Goal: Transaction & Acquisition: Purchase product/service

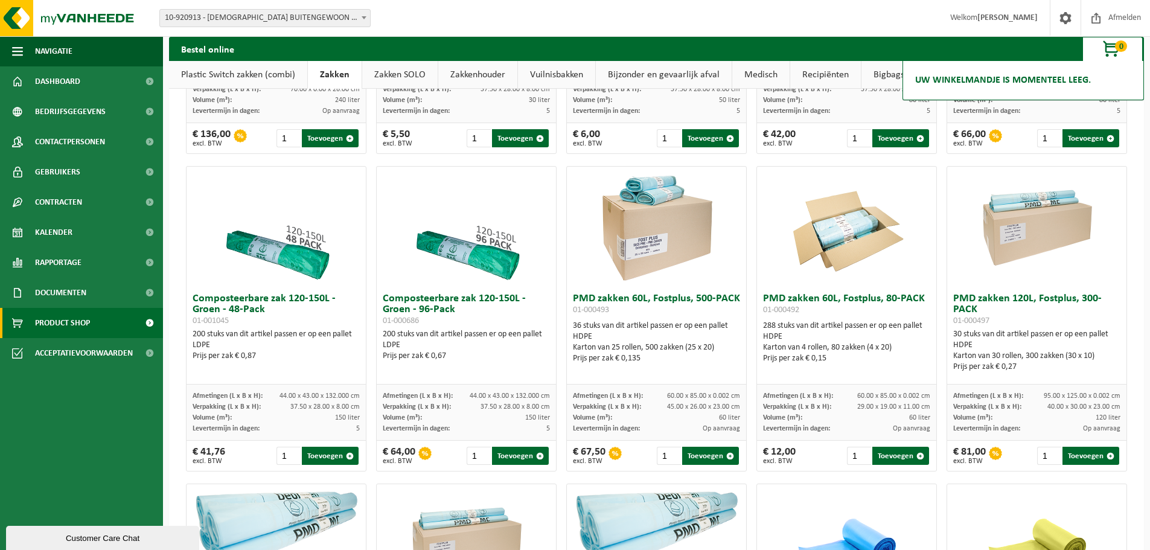
scroll to position [664, 0]
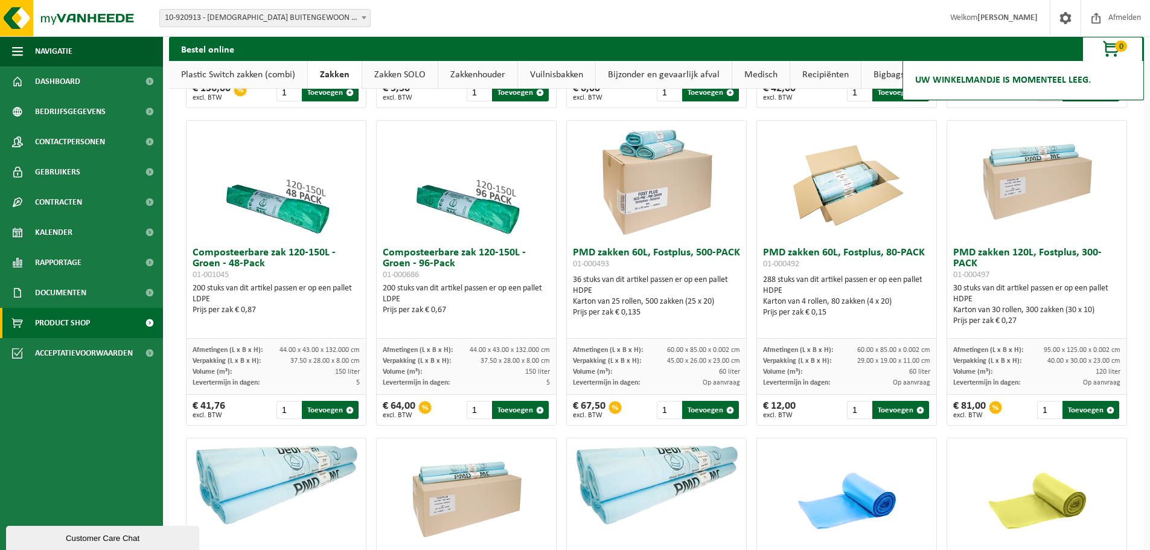
drag, startPoint x: 999, startPoint y: 332, endPoint x: 1016, endPoint y: 329, distance: 17.3
click at [1016, 327] on div "Prijs per zak € 0,27" at bounding box center [1037, 321] width 167 height 11
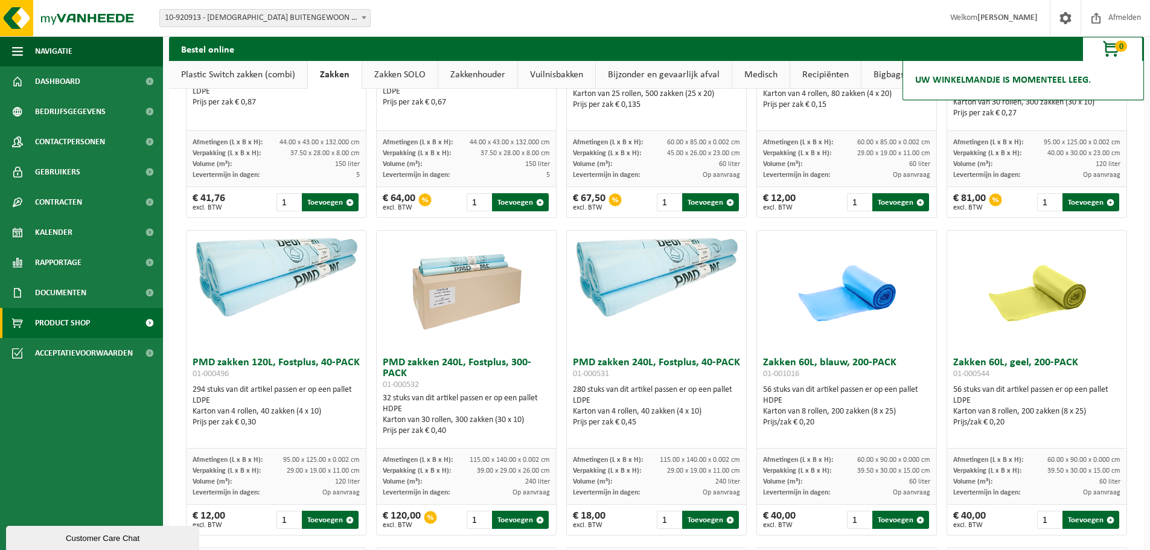
scroll to position [845, 0]
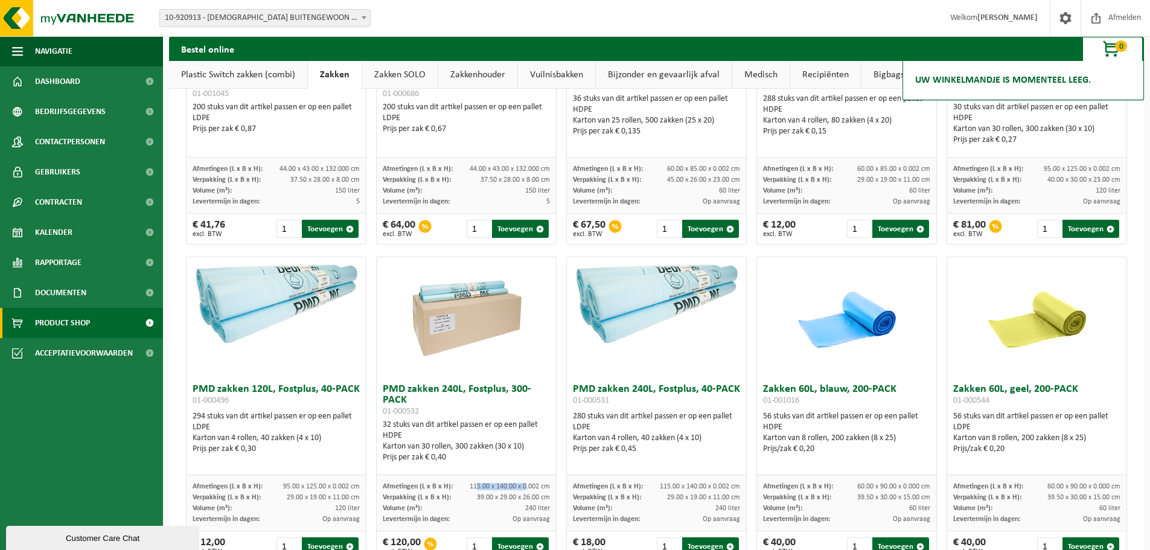
drag, startPoint x: 475, startPoint y: 493, endPoint x: 522, endPoint y: 499, distance: 46.9
click at [522, 490] on span "115.00 x 140.00 x 0.002 cm" at bounding box center [510, 486] width 80 height 7
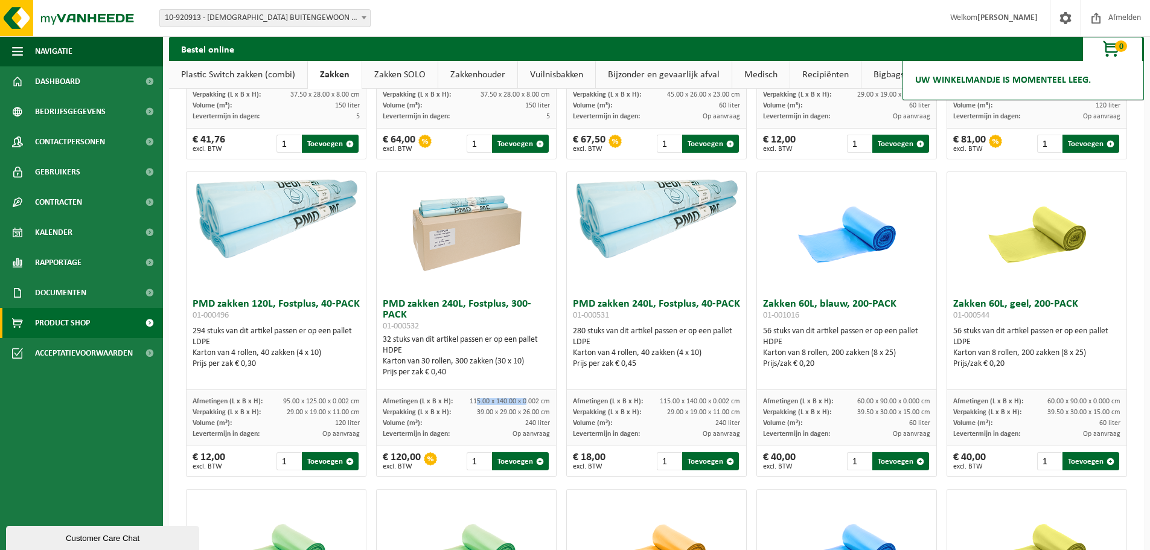
scroll to position [966, 0]
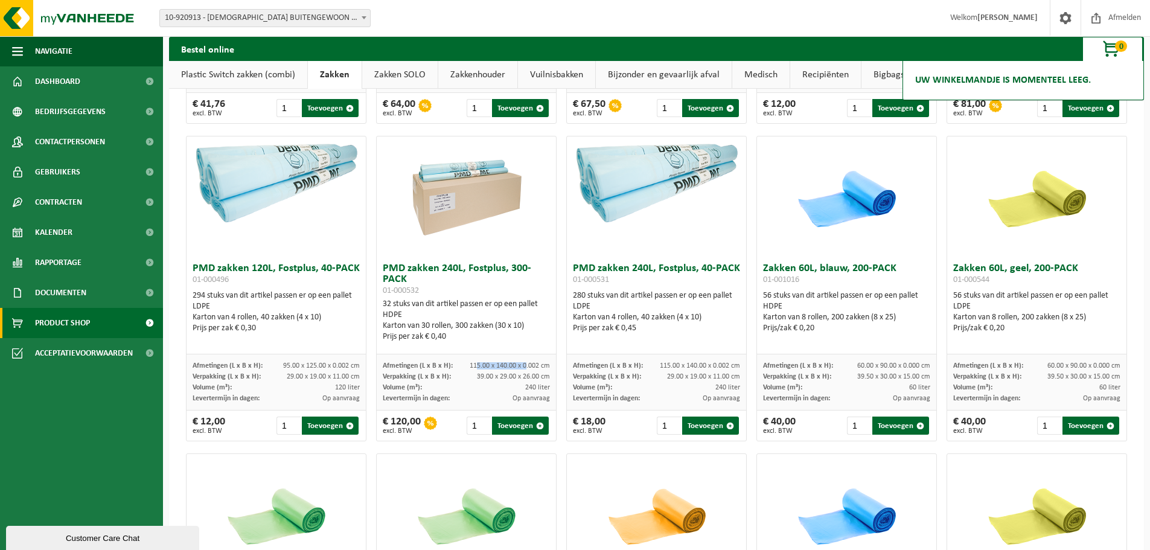
click at [473, 370] on span "115.00 x 140.00 x 0.002 cm" at bounding box center [510, 365] width 80 height 7
click at [474, 370] on span "115.00 x 140.00 x 0.002 cm" at bounding box center [510, 365] width 80 height 7
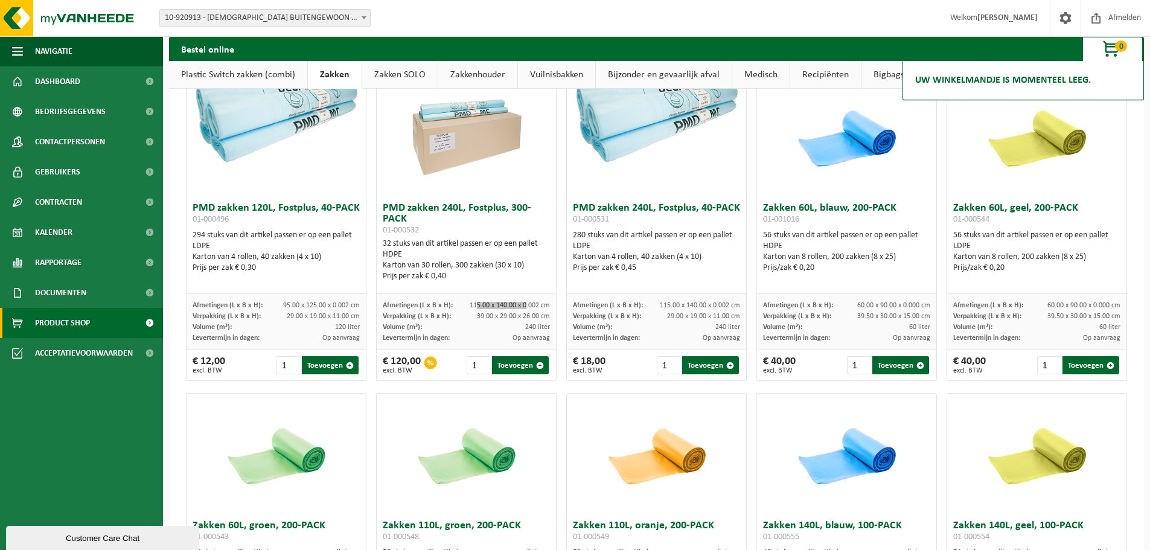
scroll to position [1208, 0]
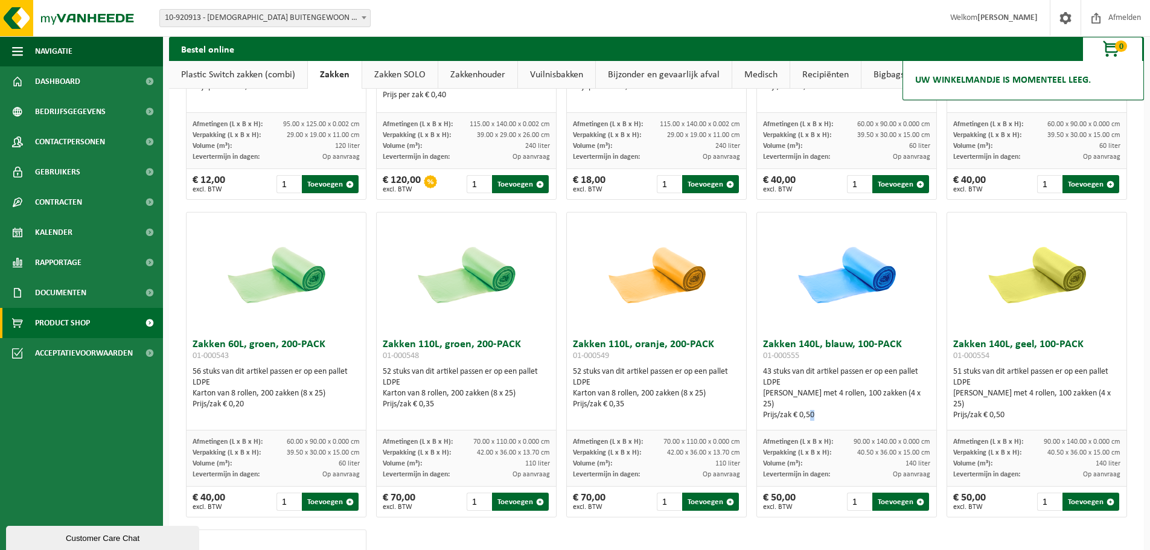
click at [801, 411] on div "Prijs/zak € 0,50" at bounding box center [846, 415] width 167 height 11
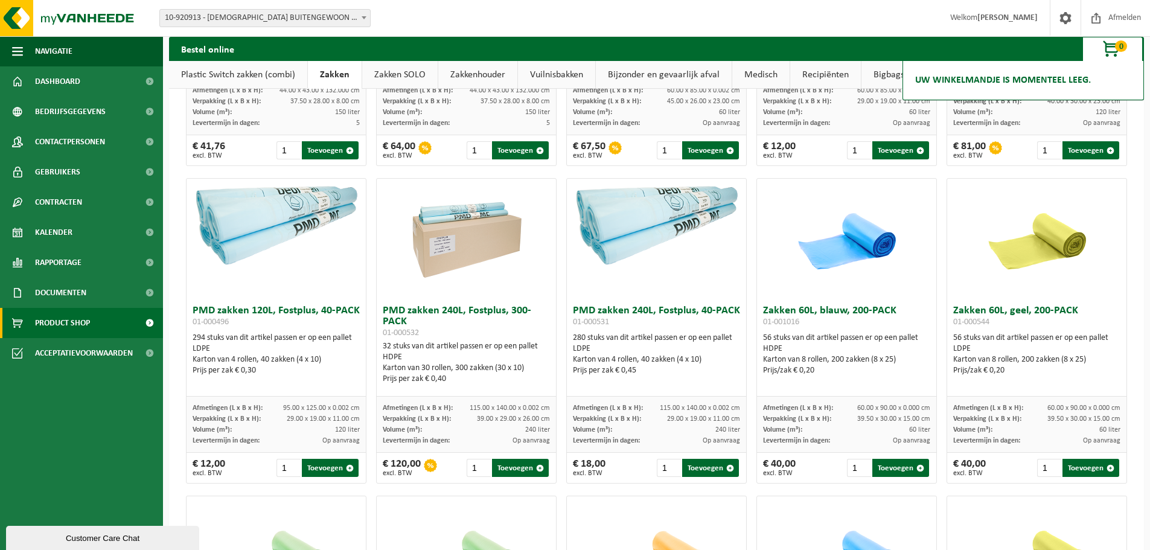
scroll to position [906, 0]
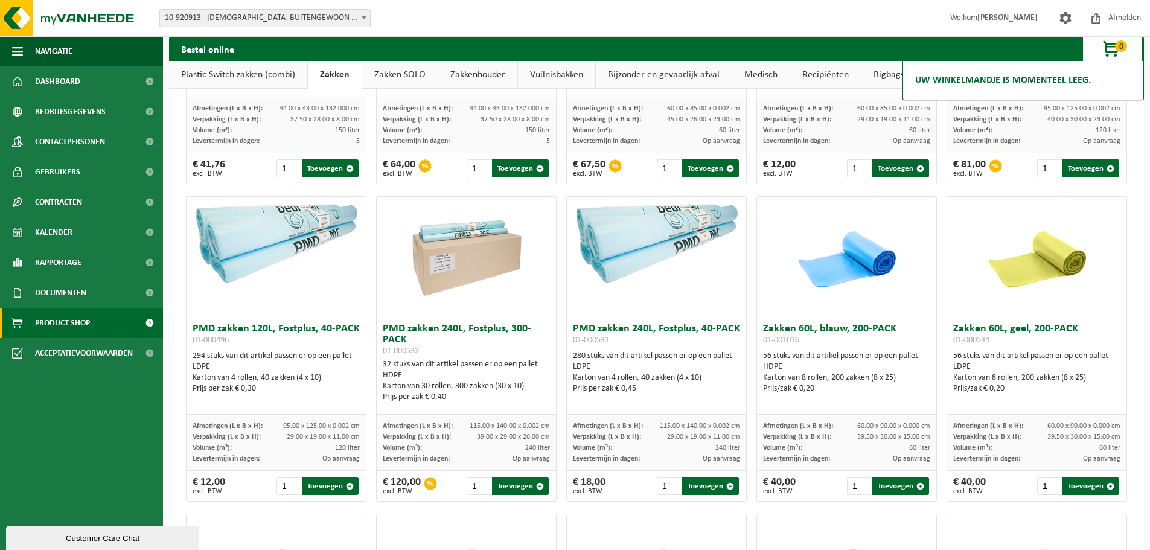
click at [627, 394] on div "Prijs per zak € 0,45" at bounding box center [656, 388] width 167 height 11
click at [644, 408] on div "PMD zakken 240L, Fostplus, 40-PACK 01-000531 280 stuks van dit artikel passen e…" at bounding box center [656, 366] width 179 height 97
click at [434, 403] on div "Prijs per zak € 0,40" at bounding box center [466, 397] width 167 height 11
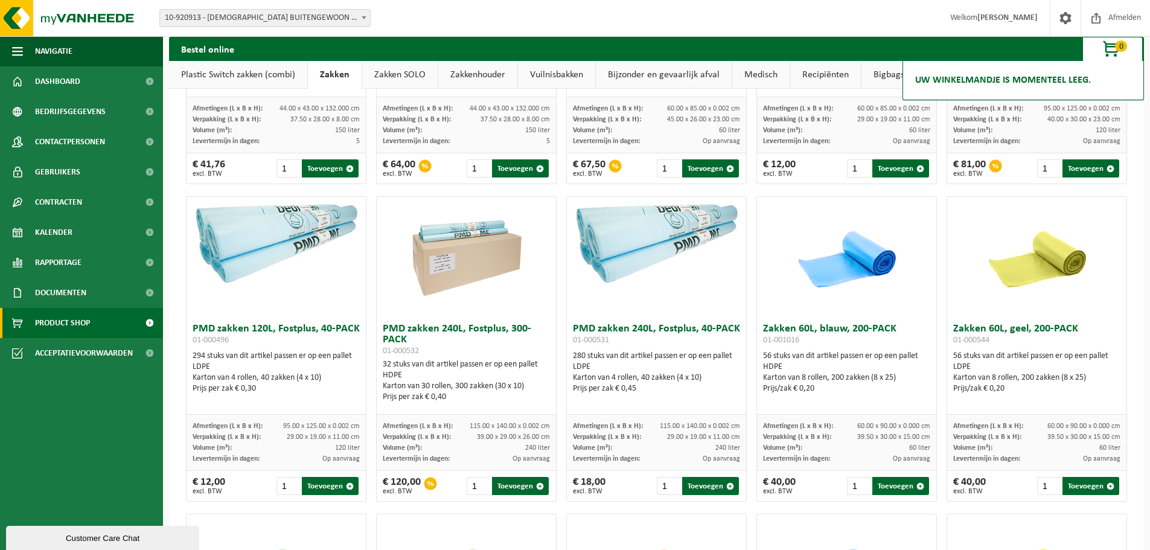
click at [438, 403] on div "Prijs per zak € 0,40" at bounding box center [466, 397] width 167 height 11
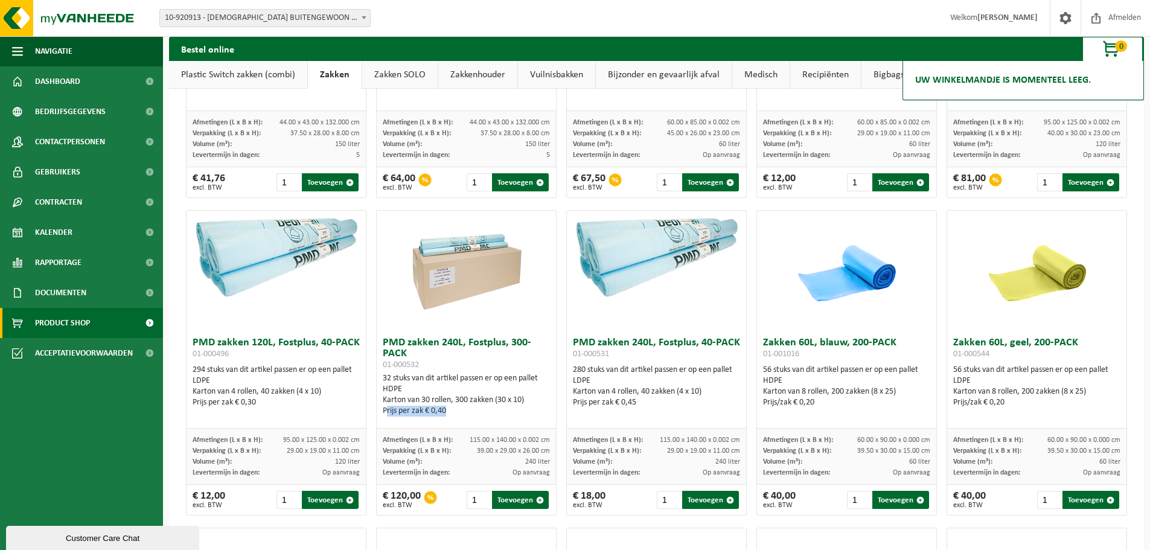
scroll to position [928, 0]
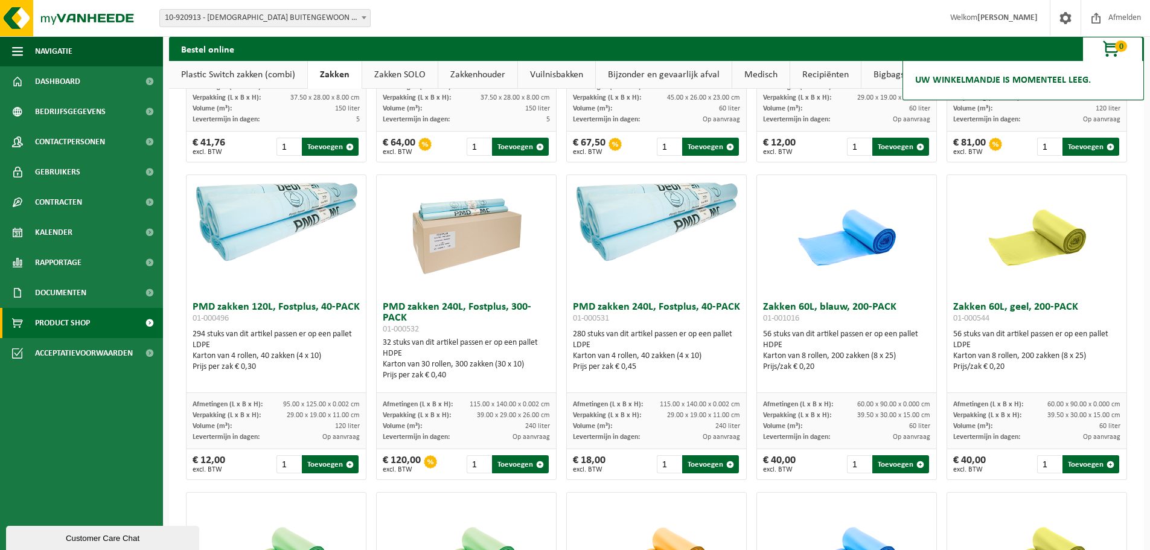
click at [314, 408] on span "95.00 x 125.00 x 0.002 cm" at bounding box center [321, 404] width 77 height 7
click at [498, 408] on span "115.00 x 140.00 x 0.002 cm" at bounding box center [510, 404] width 80 height 7
click at [322, 406] on div "Afmetingen (L x B x H): 95.00 x 125.00 x 0.002 cm Verpakking (L x B x H): 29.00…" at bounding box center [276, 421] width 179 height 56
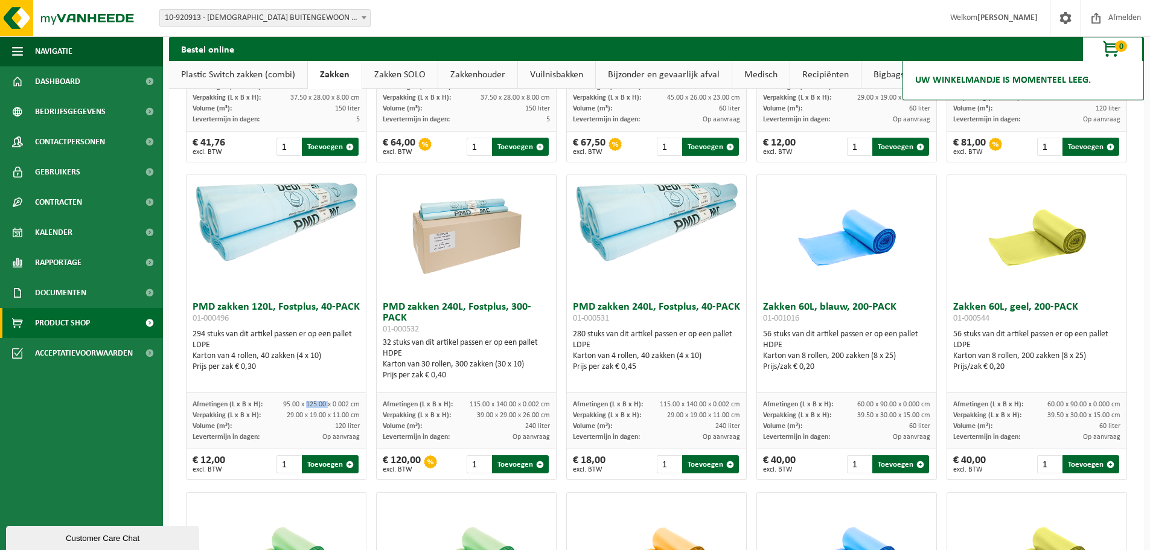
click at [322, 406] on div "Afmetingen (L x B x H): 95.00 x 125.00 x 0.002 cm Verpakking (L x B x H): 29.00…" at bounding box center [276, 421] width 179 height 56
click at [478, 408] on span "115.00 x 140.00 x 0.002 cm" at bounding box center [510, 404] width 80 height 7
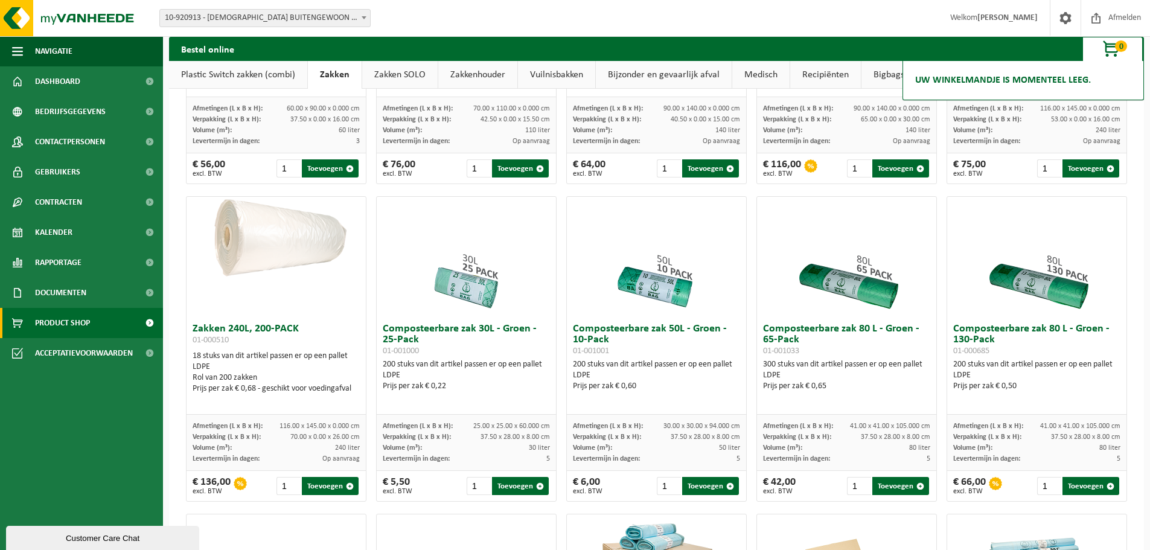
scroll to position [263, 0]
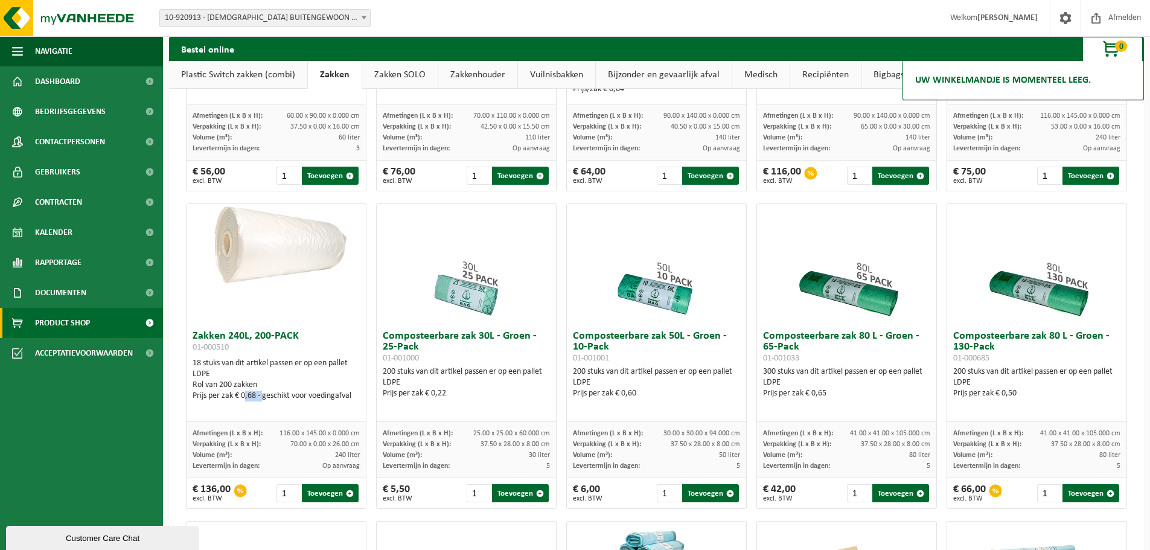
drag, startPoint x: 242, startPoint y: 406, endPoint x: 261, endPoint y: 406, distance: 19.3
click at [261, 402] on div "Prijs per zak € 0,68 - geschikt voor voedingafval" at bounding box center [276, 396] width 167 height 11
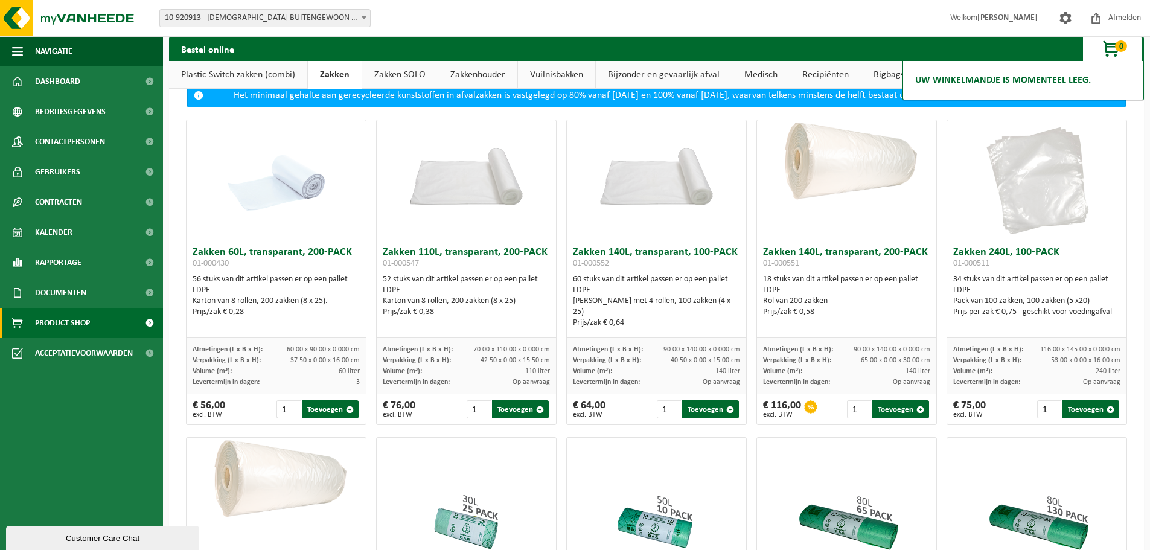
scroll to position [0, 0]
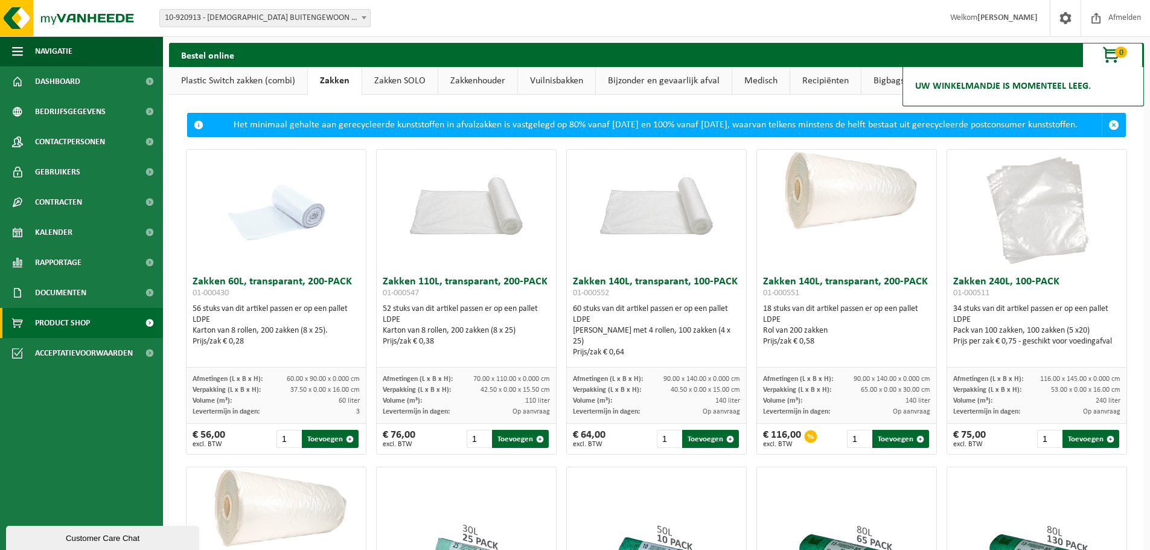
drag, startPoint x: 758, startPoint y: 291, endPoint x: 876, endPoint y: 351, distance: 131.5
click at [876, 351] on div "Zakken 140L, transparant, 200-PACK 01-000551 18 stuks van dit artikel passen er…" at bounding box center [846, 319] width 179 height 97
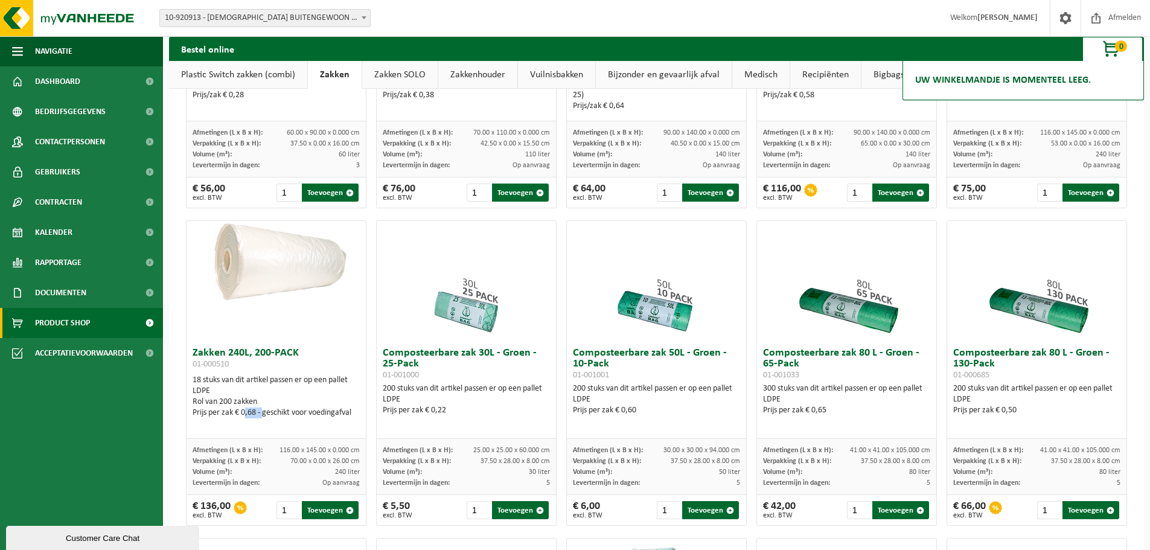
scroll to position [60, 0]
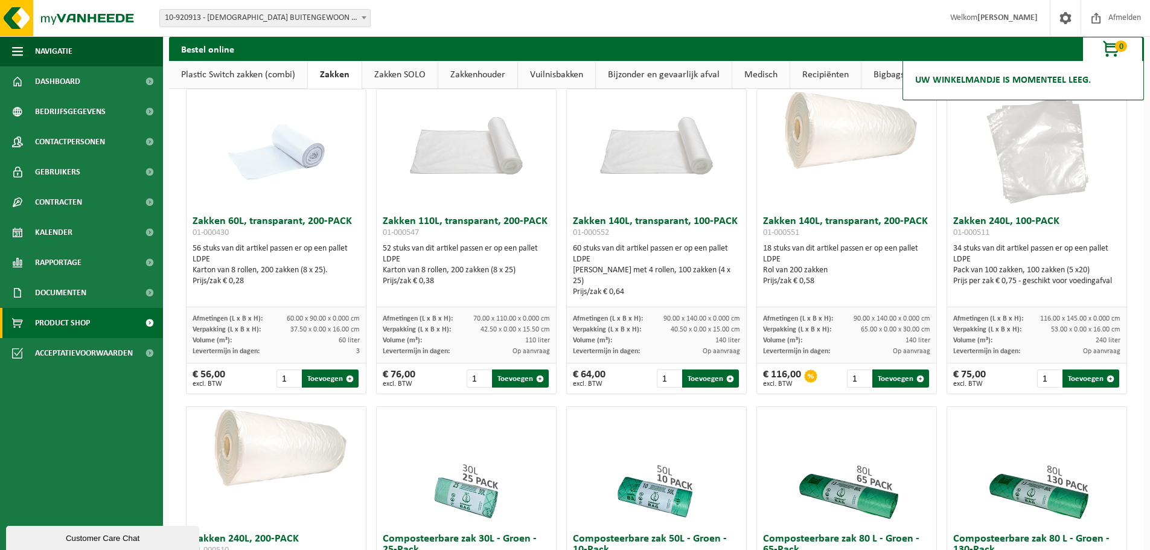
click at [806, 231] on h3 "Zakken 140L, transparant, 200-PACK 01-000551" at bounding box center [846, 228] width 167 height 24
click at [805, 231] on h3 "Zakken 140L, transparant, 200-PACK 01-000551" at bounding box center [846, 228] width 167 height 24
click at [804, 230] on h3 "Zakken 140L, transparant, 200-PACK 01-000551" at bounding box center [846, 228] width 167 height 24
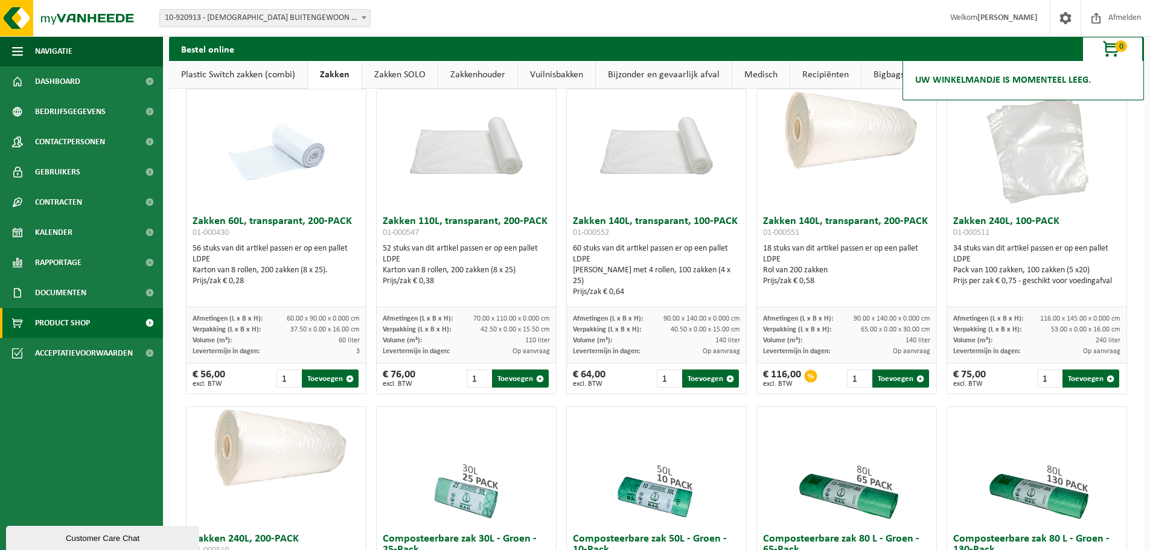
click at [785, 237] on span "01-000551" at bounding box center [781, 232] width 36 height 9
drag, startPoint x: 760, startPoint y: 229, endPoint x: 862, endPoint y: 287, distance: 117.6
click at [862, 287] on div "Zakken 140L, transparant, 200-PACK 01-000551 18 stuks van dit artikel passen er…" at bounding box center [846, 258] width 179 height 97
click at [862, 287] on div "Prijs/zak € 0,58" at bounding box center [846, 281] width 167 height 11
click at [846, 324] on div "Afmetingen (L x B x H): 90.00 x 140.00 x 0.000 cm" at bounding box center [846, 318] width 167 height 11
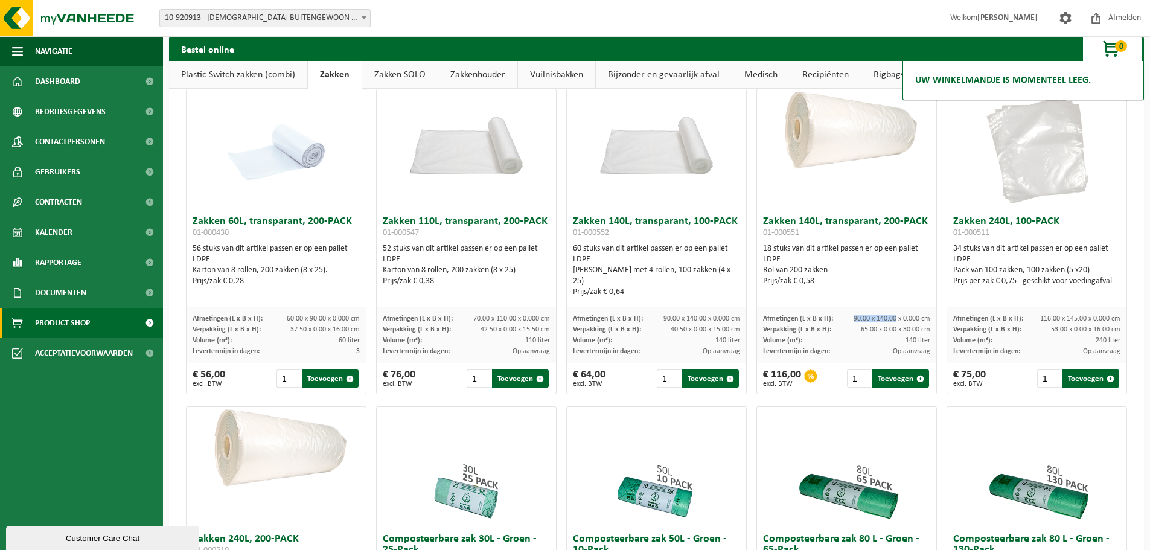
drag, startPoint x: 847, startPoint y: 325, endPoint x: 891, endPoint y: 325, distance: 44.1
click at [891, 322] on span "90.00 x 140.00 x 0.000 cm" at bounding box center [892, 318] width 77 height 7
click at [458, 276] on div "Karton van 8 rollen, 200 zakken (8 x 25)" at bounding box center [466, 270] width 167 height 11
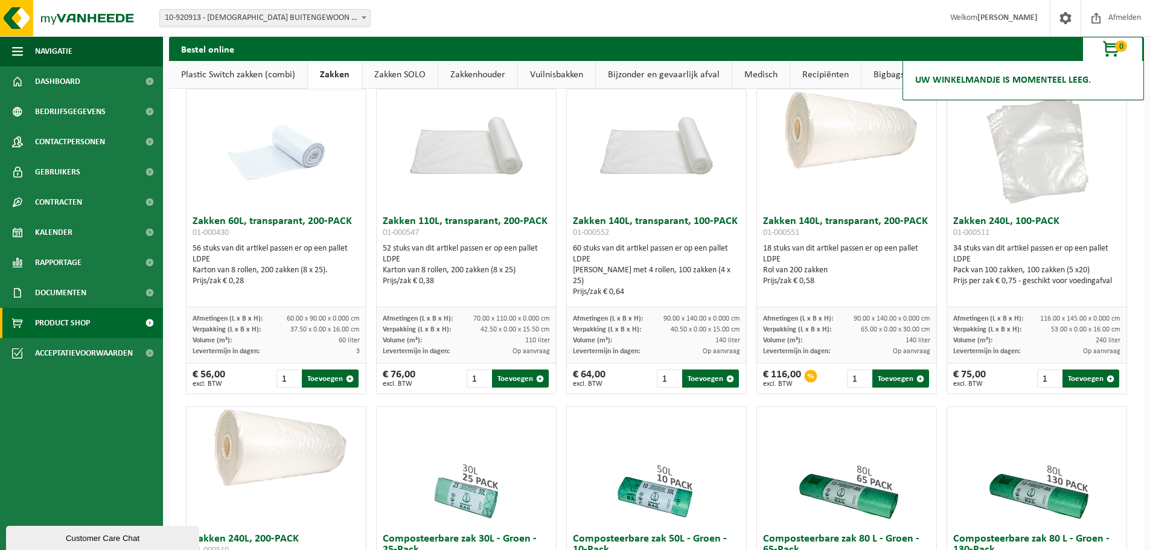
click at [591, 231] on h3 "Zakken 140L, transparant, 100-PACK 01-000552" at bounding box center [656, 228] width 167 height 24
drag, startPoint x: 659, startPoint y: 326, endPoint x: 703, endPoint y: 329, distance: 44.1
click at [703, 322] on span "90.00 x 140.00 x 0.000 cm" at bounding box center [702, 318] width 77 height 7
click at [678, 322] on span "90.00 x 140.00 x 0.000 cm" at bounding box center [702, 318] width 77 height 7
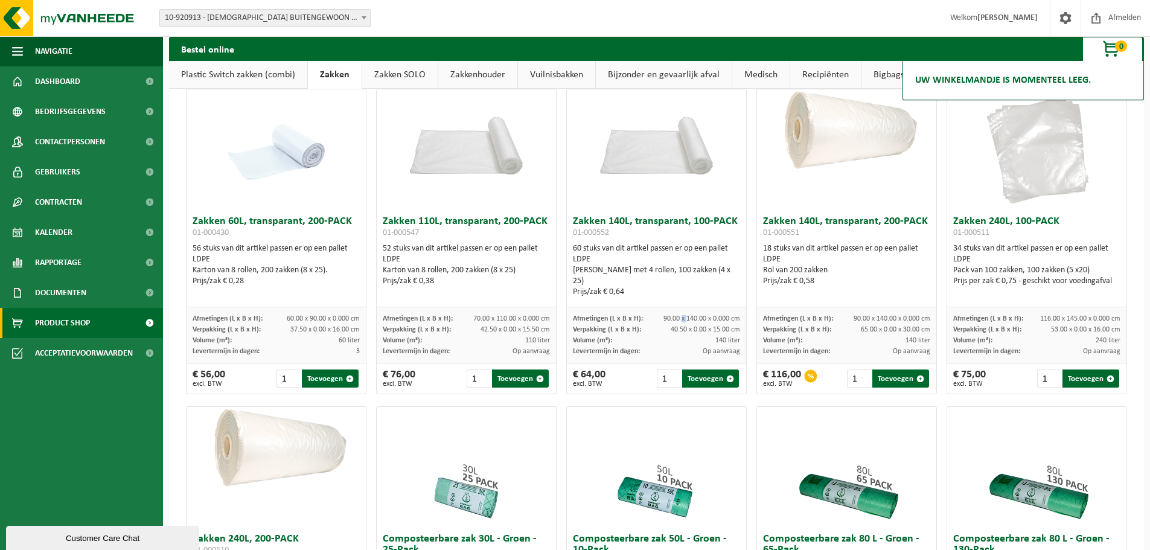
click at [683, 322] on span "90.00 x 140.00 x 0.000 cm" at bounding box center [702, 318] width 77 height 7
click at [679, 322] on span "90.00 x 140.00 x 0.000 cm" at bounding box center [702, 318] width 77 height 7
drag, startPoint x: 674, startPoint y: 326, endPoint x: 659, endPoint y: 329, distance: 14.7
click at [664, 322] on span "90.00 x 140.00 x 0.000 cm" at bounding box center [702, 318] width 77 height 7
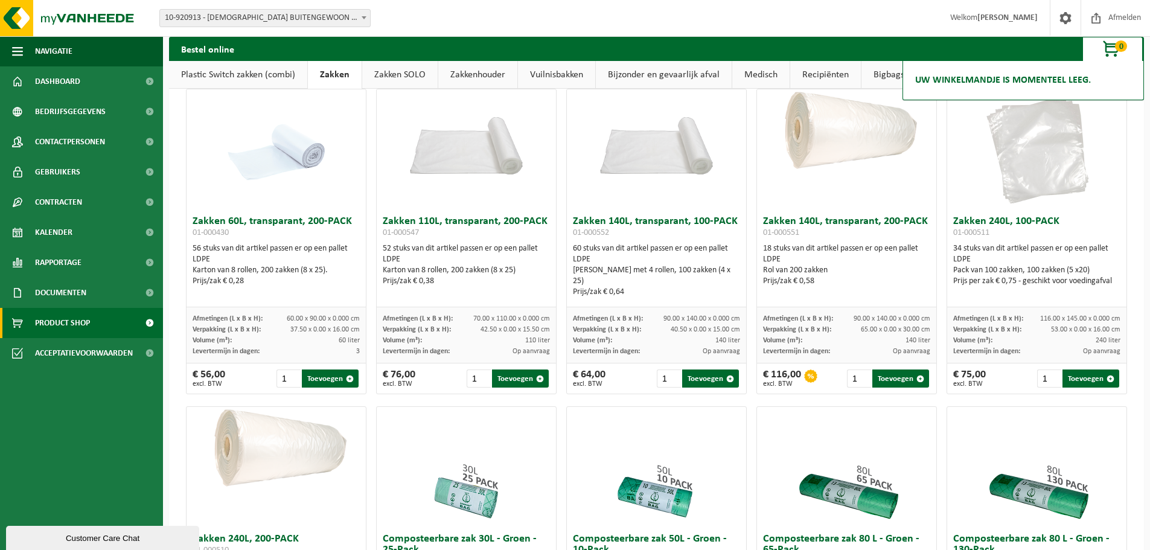
click at [1040, 322] on span "116.00 x 145.00 x 0.000 cm" at bounding box center [1080, 318] width 80 height 7
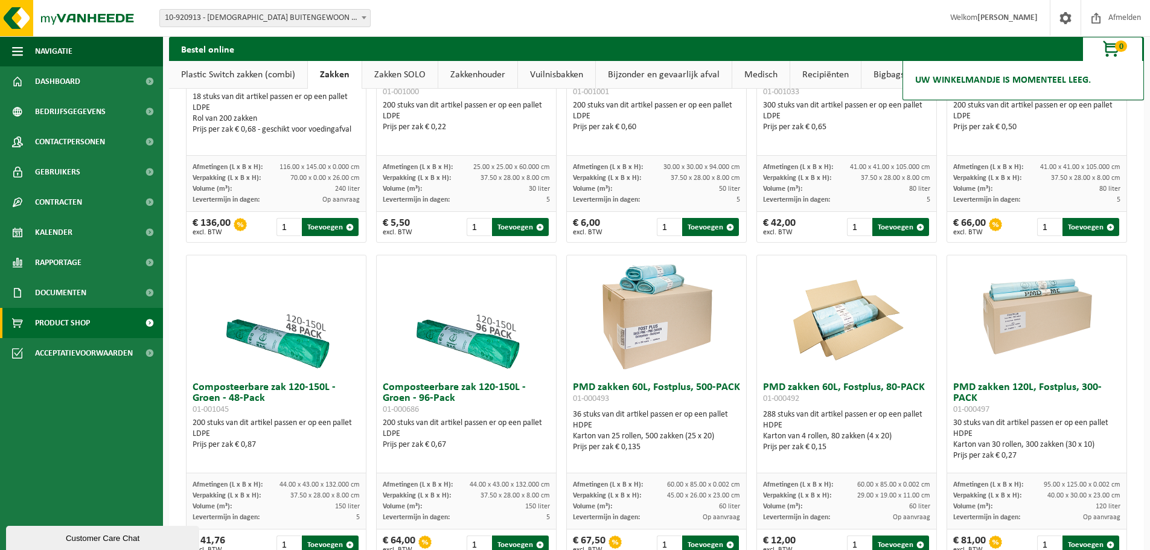
scroll to position [664, 0]
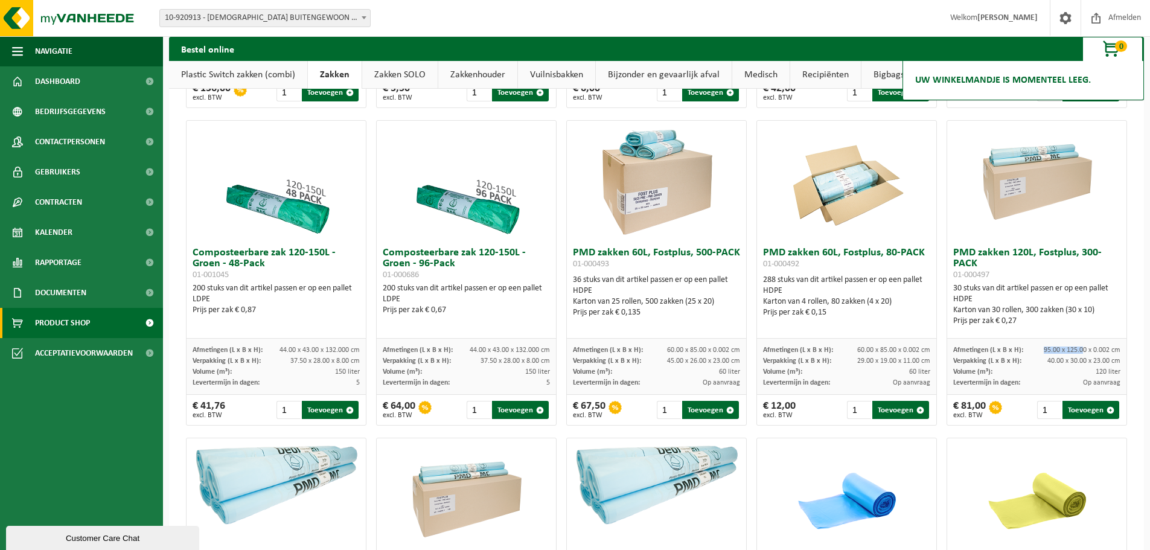
drag, startPoint x: 1036, startPoint y: 356, endPoint x: 1075, endPoint y: 351, distance: 39.5
click at [1075, 351] on div "Afmetingen (L x B x H): 95.00 x 125.00 x 0.002 cm Verpakking (L x B x H): 40.00…" at bounding box center [1036, 367] width 179 height 56
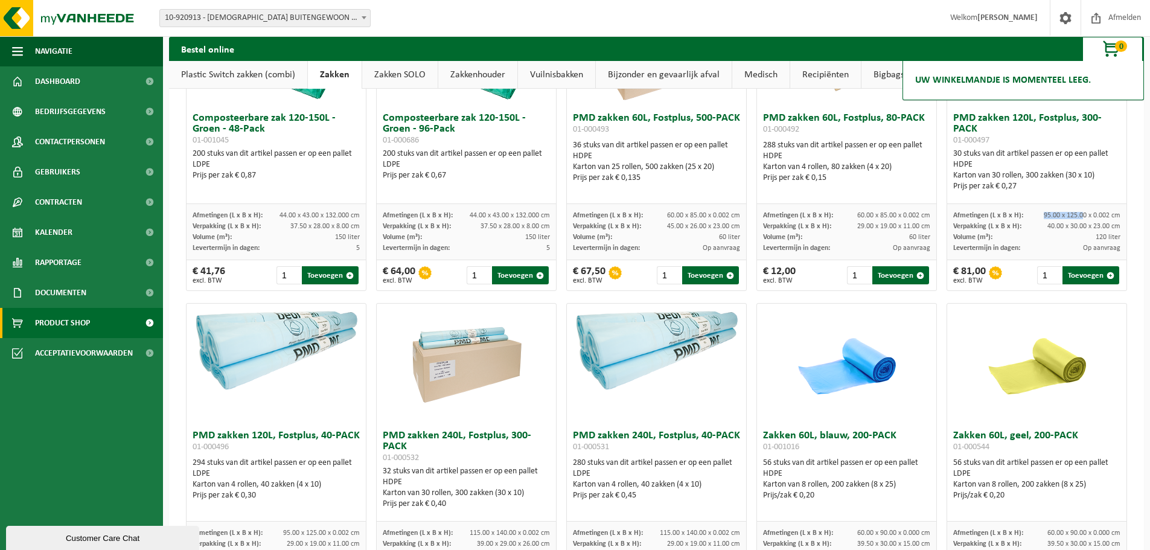
scroll to position [906, 0]
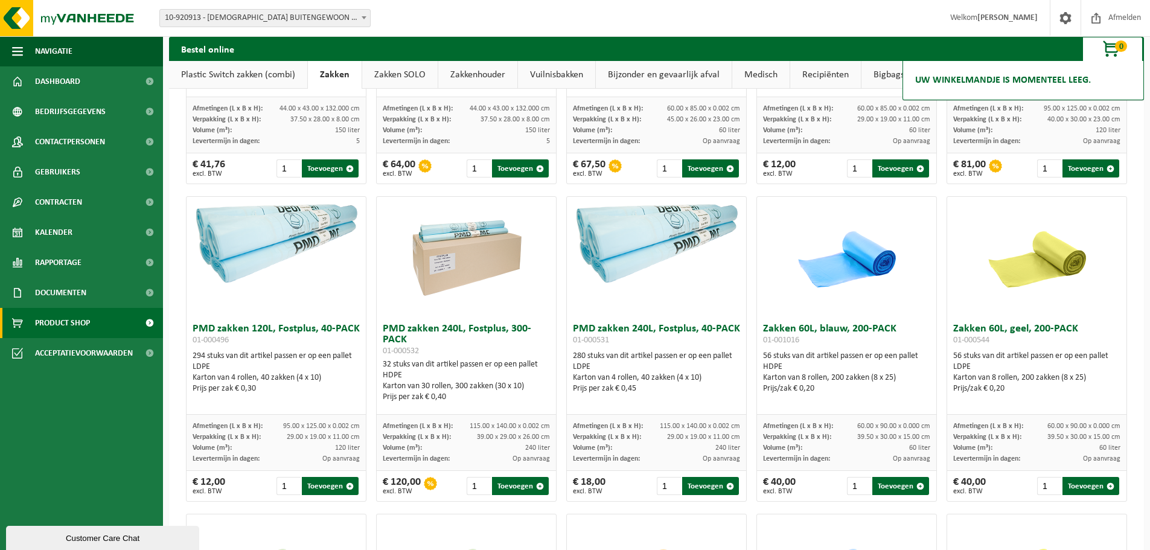
click at [704, 463] on span "Op aanvraag" at bounding box center [721, 458] width 37 height 7
drag, startPoint x: 712, startPoint y: 437, endPoint x: 704, endPoint y: 377, distance: 60.9
click at [712, 430] on span "115.00 x 140.00 x 0.002 cm" at bounding box center [700, 426] width 80 height 7
click at [702, 369] on div "280 stuks van dit artikel passen er op een pallet LDPE Karton van 4 rollen, 40 …" at bounding box center [656, 372] width 167 height 43
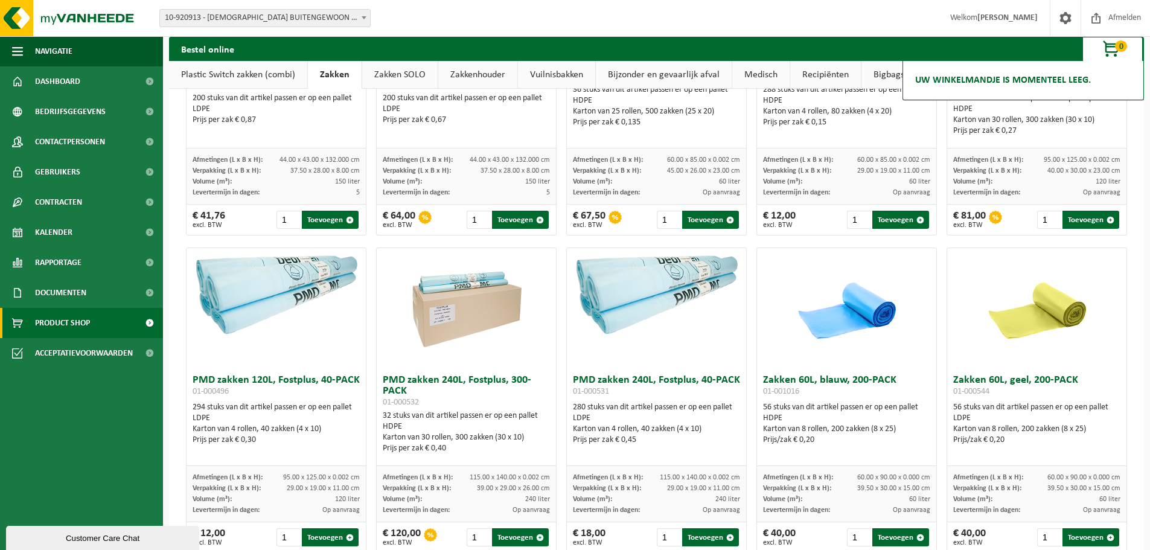
scroll to position [785, 0]
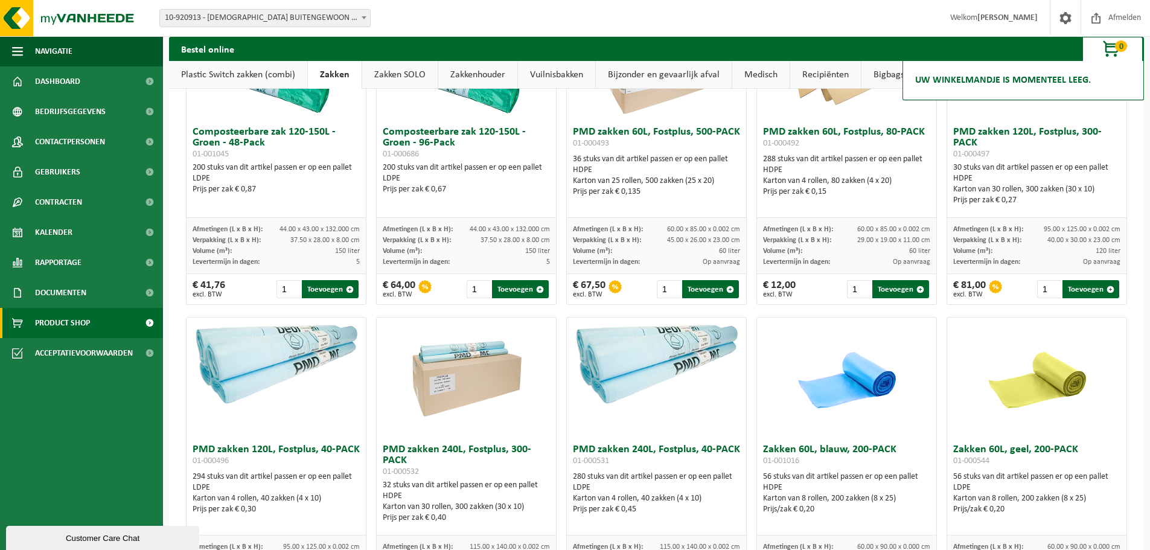
click at [665, 342] on img at bounding box center [656, 363] width 179 height 90
click at [659, 348] on img at bounding box center [656, 363] width 179 height 90
click at [652, 394] on img at bounding box center [656, 363] width 179 height 90
click at [646, 436] on div at bounding box center [656, 378] width 179 height 121
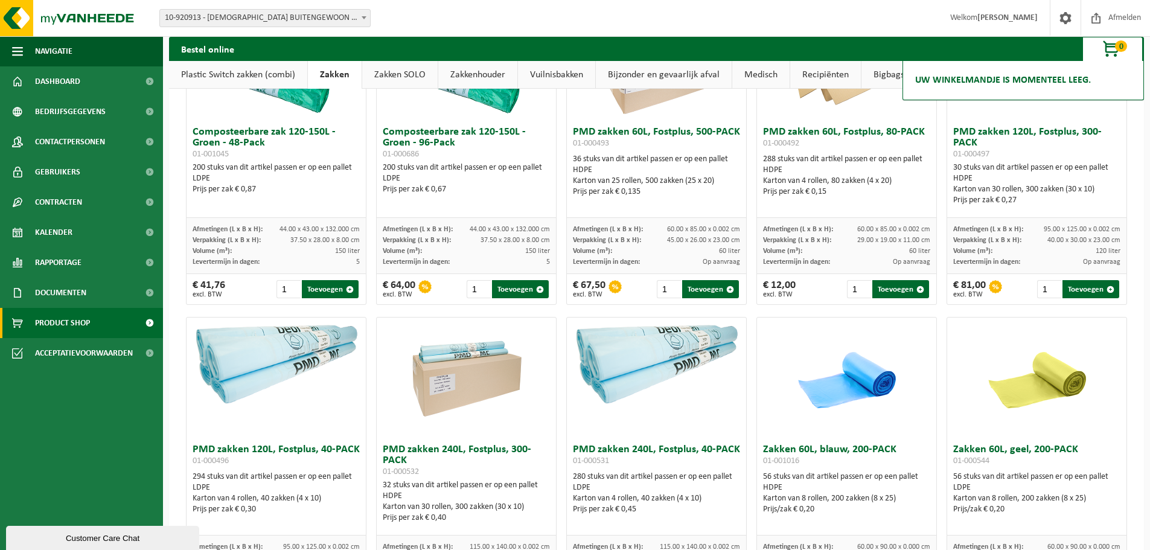
click at [635, 461] on h3 "PMD zakken 240L, Fostplus, 40-PACK 01-000531" at bounding box center [656, 456] width 167 height 24
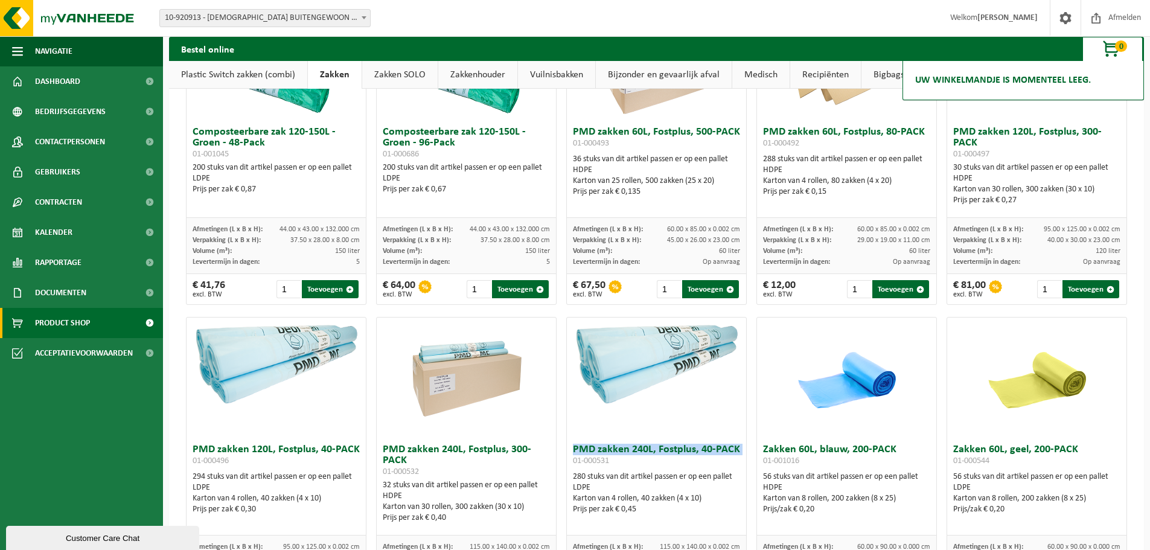
click at [635, 461] on h3 "PMD zakken 240L, Fostplus, 40-PACK 01-000531" at bounding box center [656, 456] width 167 height 24
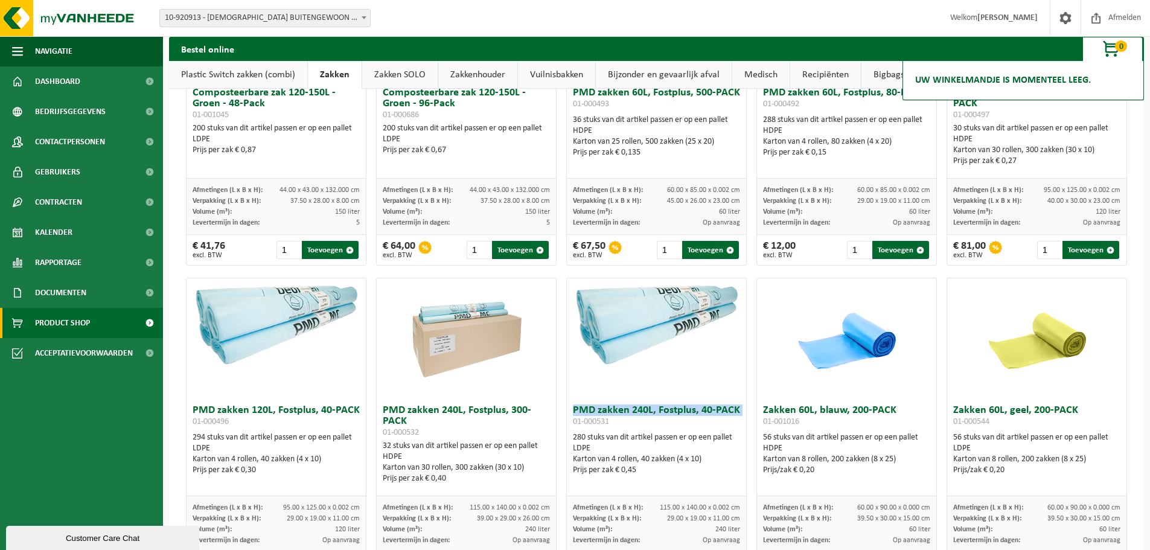
scroll to position [845, 0]
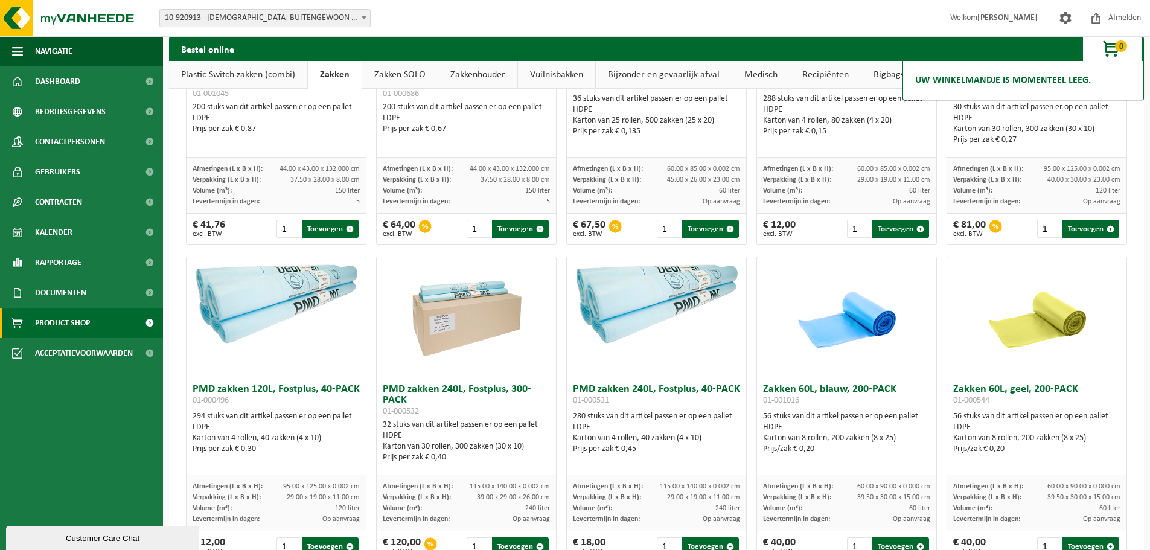
click at [636, 444] on div "Karton van 4 rollen, 40 zakken (4 x 10)" at bounding box center [656, 438] width 167 height 11
click at [466, 399] on h3 "PMD zakken 240L, Fostplus, 300-PACK 01-000532" at bounding box center [466, 400] width 167 height 33
click at [332, 396] on h3 "PMD zakken 120L, Fostplus, 40-PACK 01-000496" at bounding box center [276, 396] width 167 height 24
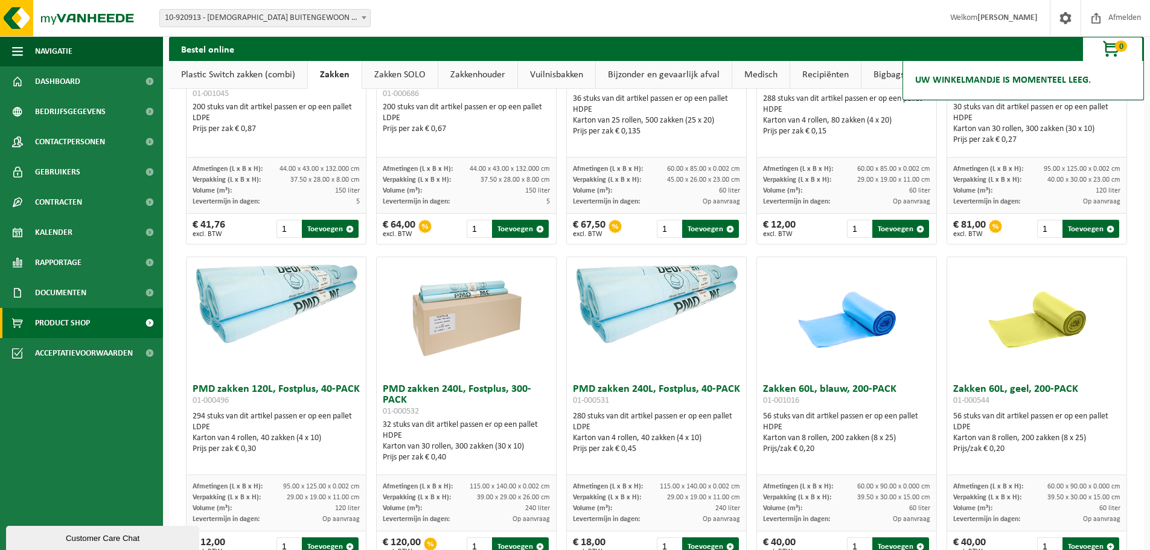
click at [310, 454] on div "Prijs per zak € 0,30" at bounding box center [276, 449] width 167 height 11
click at [312, 443] on div "Karton van 4 rollen, 40 zakken (4 x 10)" at bounding box center [276, 438] width 167 height 11
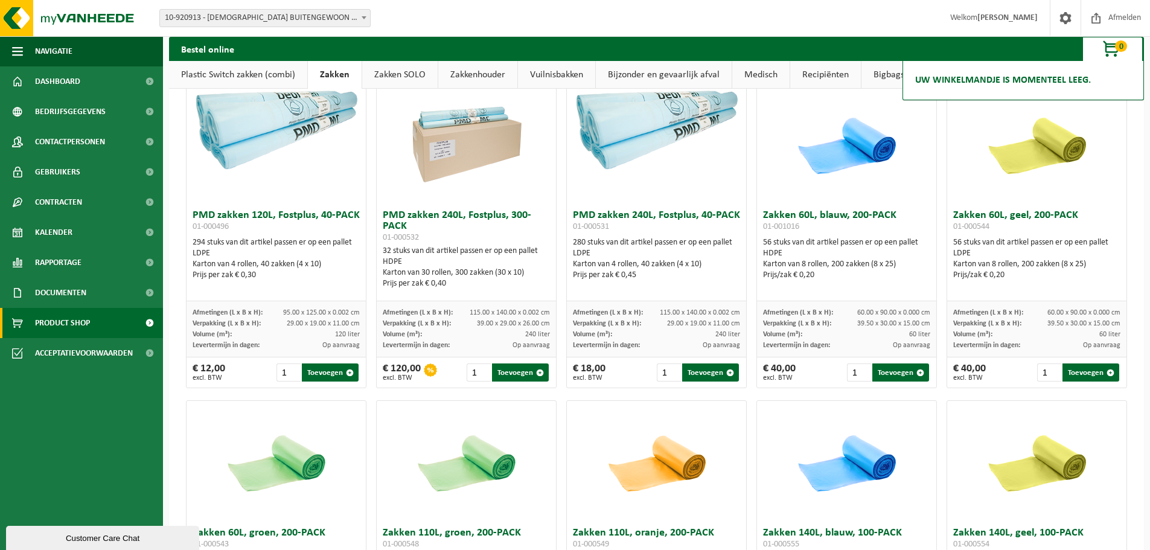
scroll to position [1027, 0]
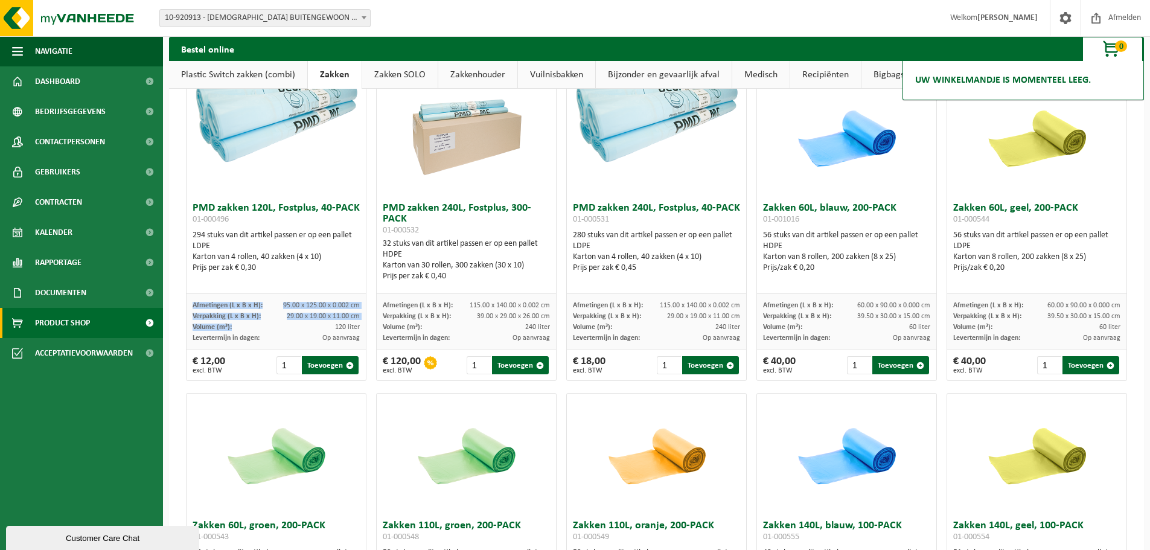
drag, startPoint x: 194, startPoint y: 313, endPoint x: 359, endPoint y: 335, distance: 165.6
click at [359, 335] on div "Afmetingen (L x B x H): 95.00 x 125.00 x 0.002 cm Verpakking (L x B x H): 29.00…" at bounding box center [276, 322] width 179 height 56
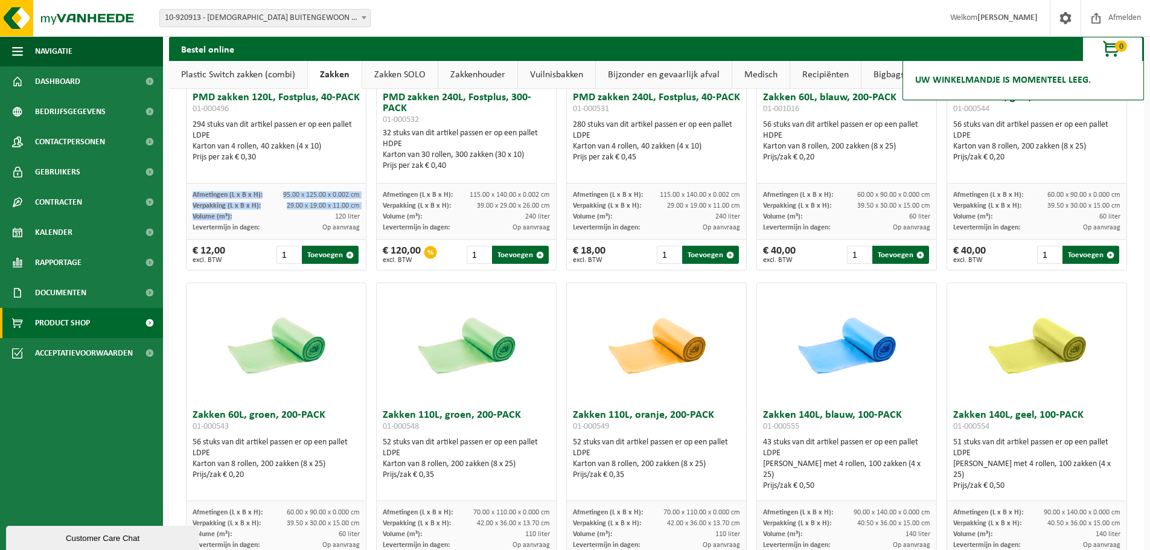
scroll to position [1147, 0]
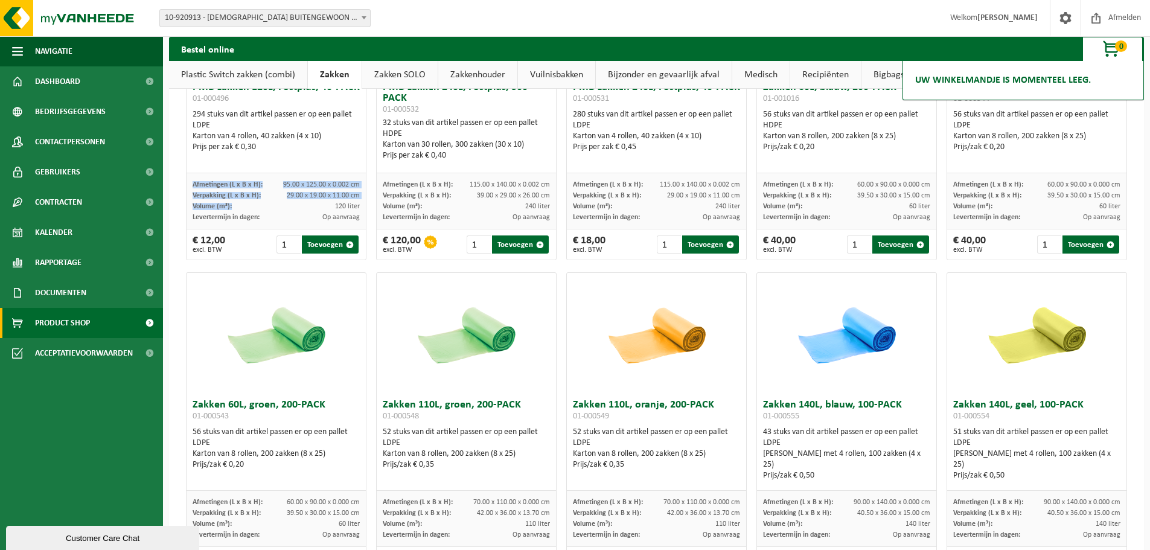
drag, startPoint x: 760, startPoint y: 414, endPoint x: 905, endPoint y: 472, distance: 156.3
click at [905, 472] on div "Zakken 140L, blauw, 100-PACK 01-000555 43 stuks van dit artikel passen er op ee…" at bounding box center [846, 442] width 179 height 97
click at [833, 449] on div "LDPE" at bounding box center [846, 443] width 167 height 11
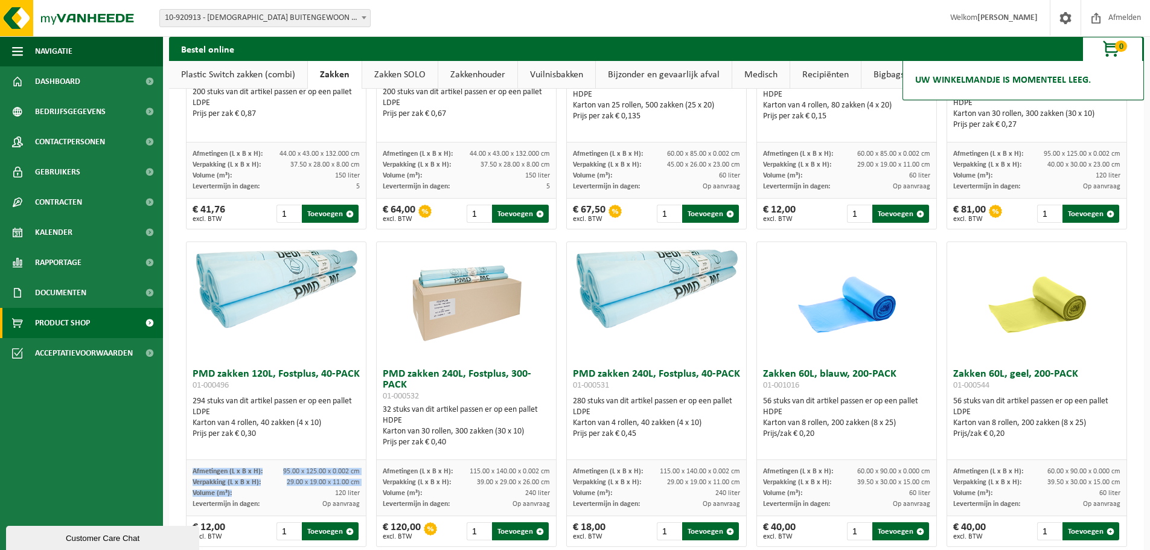
scroll to position [845, 0]
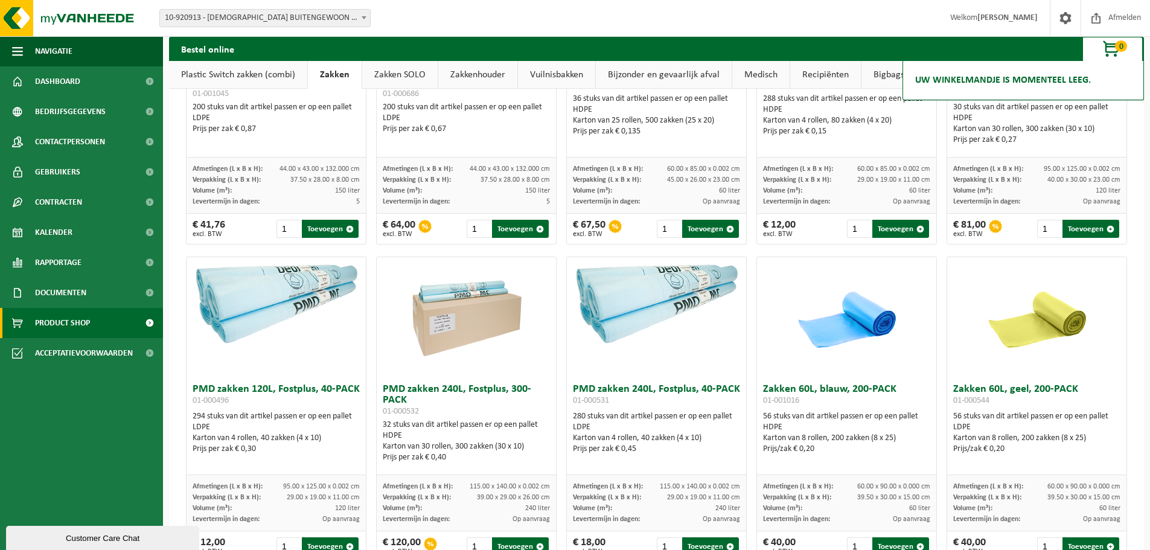
click at [629, 455] on div "Prijs per zak € 0,45" at bounding box center [656, 449] width 167 height 11
click at [432, 463] on div "Prijs per zak € 0,40" at bounding box center [466, 457] width 167 height 11
drag, startPoint x: 229, startPoint y: 445, endPoint x: 295, endPoint y: 446, distance: 65.8
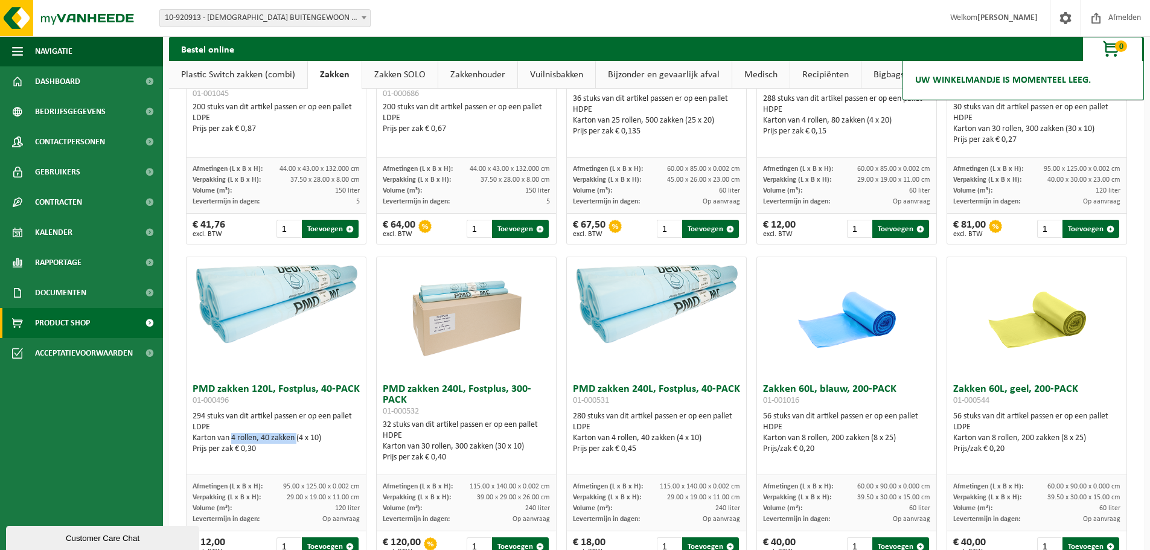
click at [295, 444] on div "Karton van 4 rollen, 40 zakken (4 x 10)" at bounding box center [276, 438] width 167 height 11
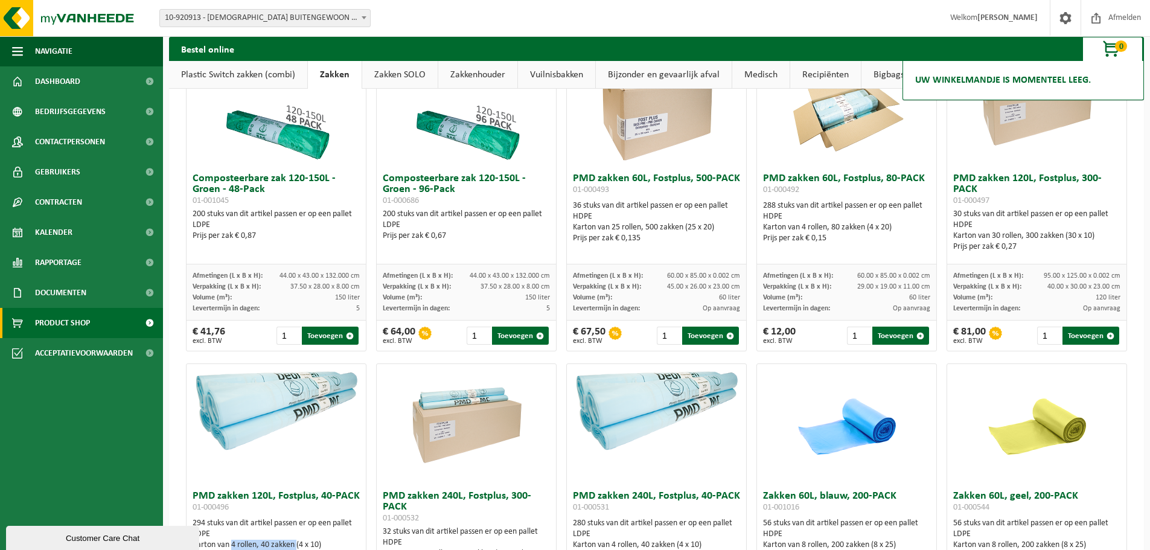
scroll to position [725, 0]
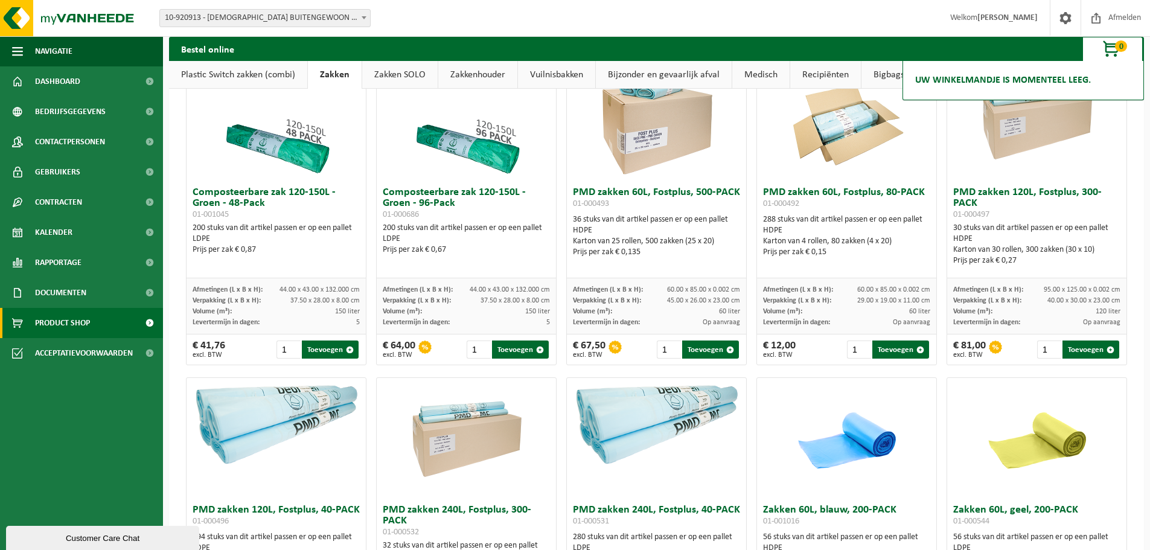
click at [1010, 204] on h3 "PMD zakken 120L, Fostplus, 300-PACK 01-000497" at bounding box center [1037, 203] width 167 height 33
click at [989, 179] on img at bounding box center [1037, 120] width 121 height 121
click at [315, 450] on img at bounding box center [276, 423] width 179 height 90
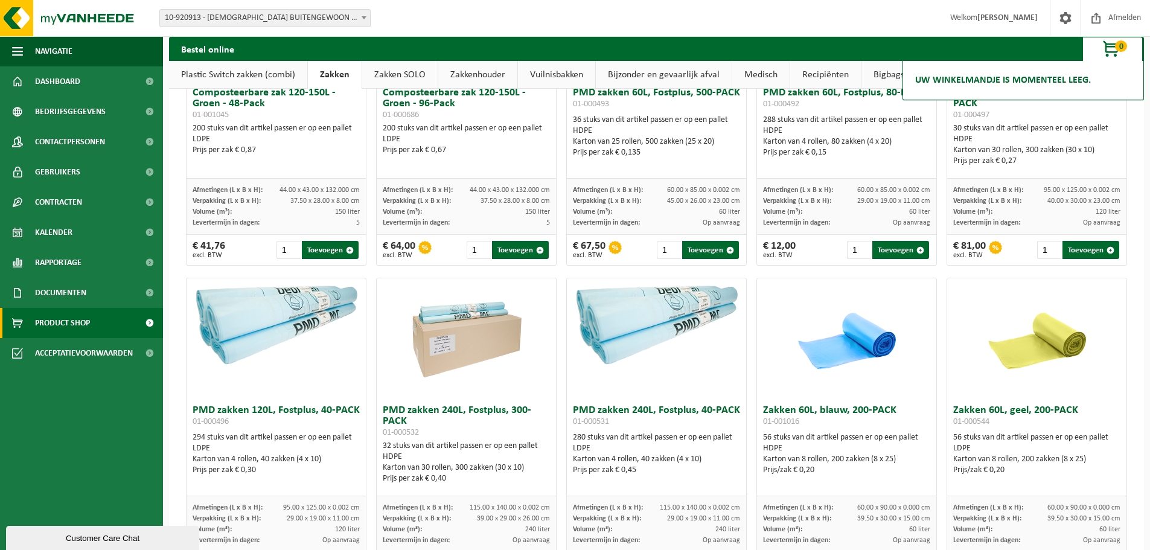
scroll to position [845, 0]
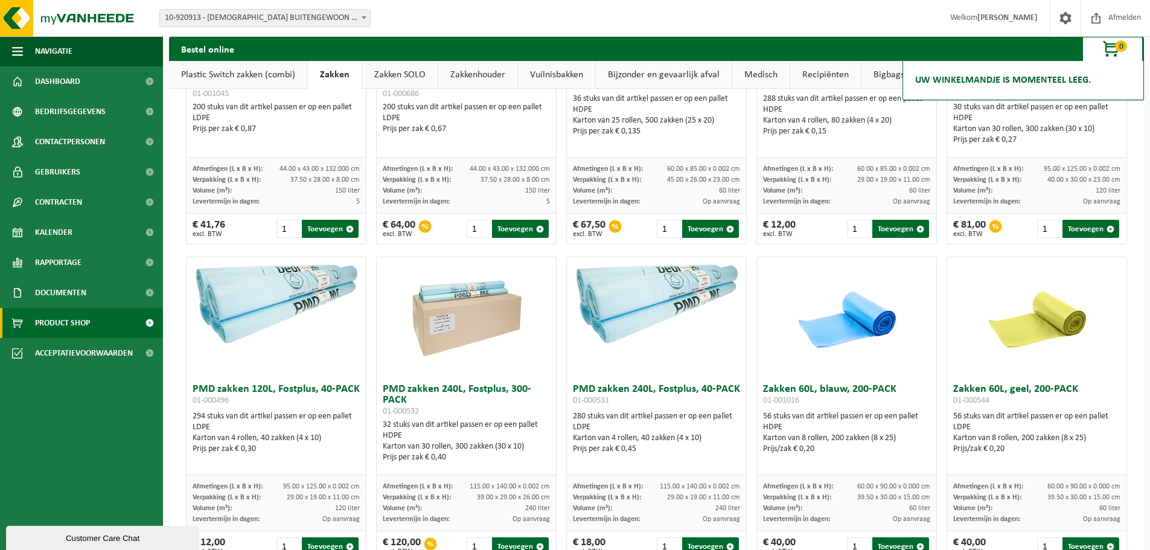
click at [443, 396] on h3 "PMD zakken 240L, Fostplus, 300-PACK 01-000532" at bounding box center [466, 400] width 167 height 33
click at [333, 402] on h3 "PMD zakken 120L, Fostplus, 40-PACK 01-000496" at bounding box center [276, 396] width 167 height 24
click at [295, 397] on h3 "PMD zakken 120L, Fostplus, 40-PACK 01-000496" at bounding box center [276, 396] width 167 height 24
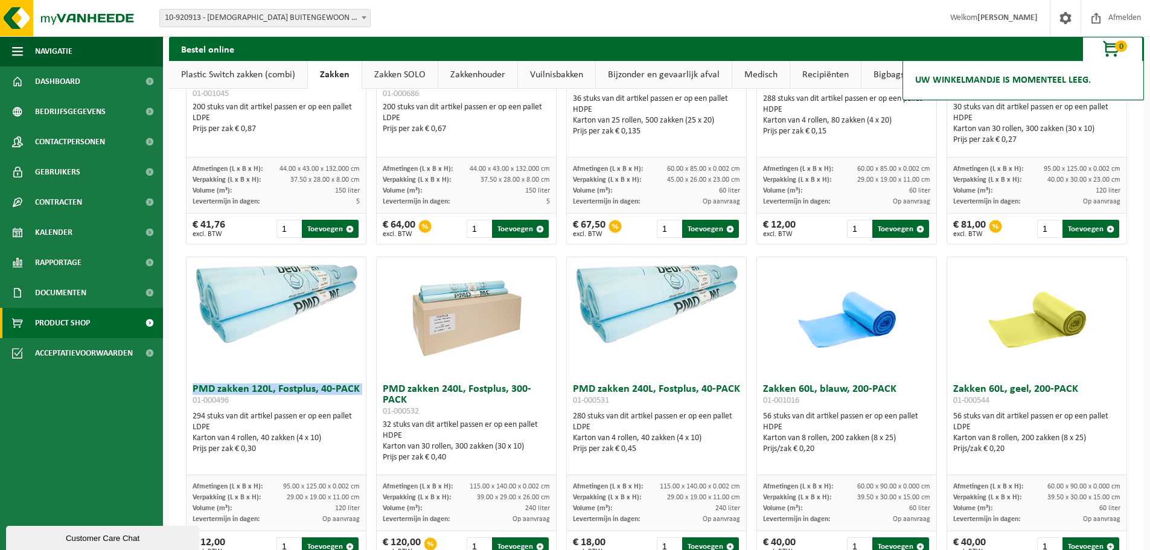
click at [295, 397] on h3 "PMD zakken 120L, Fostplus, 40-PACK 01-000496" at bounding box center [276, 396] width 167 height 24
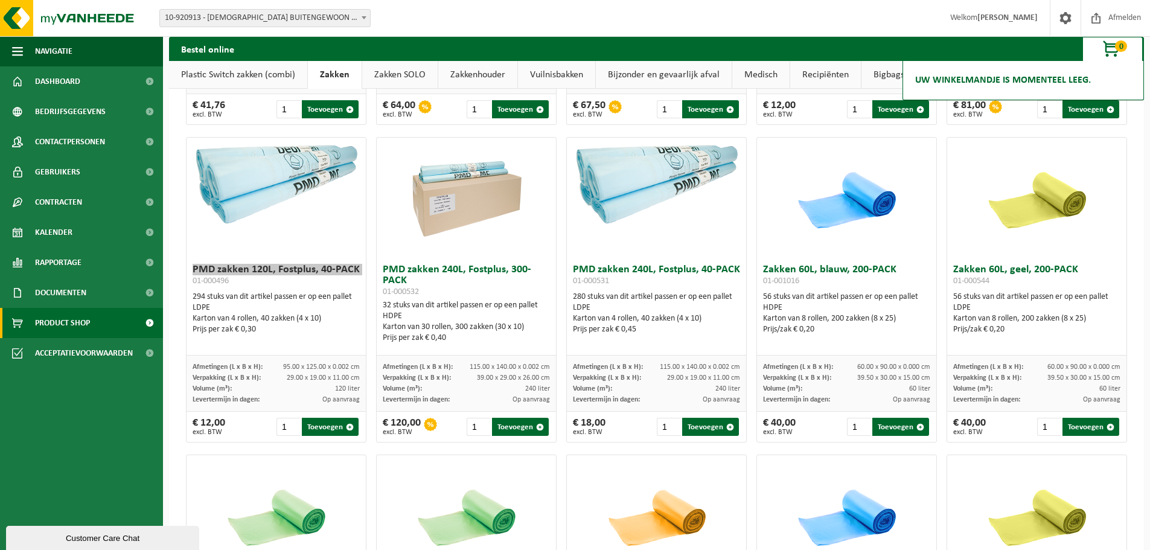
scroll to position [966, 0]
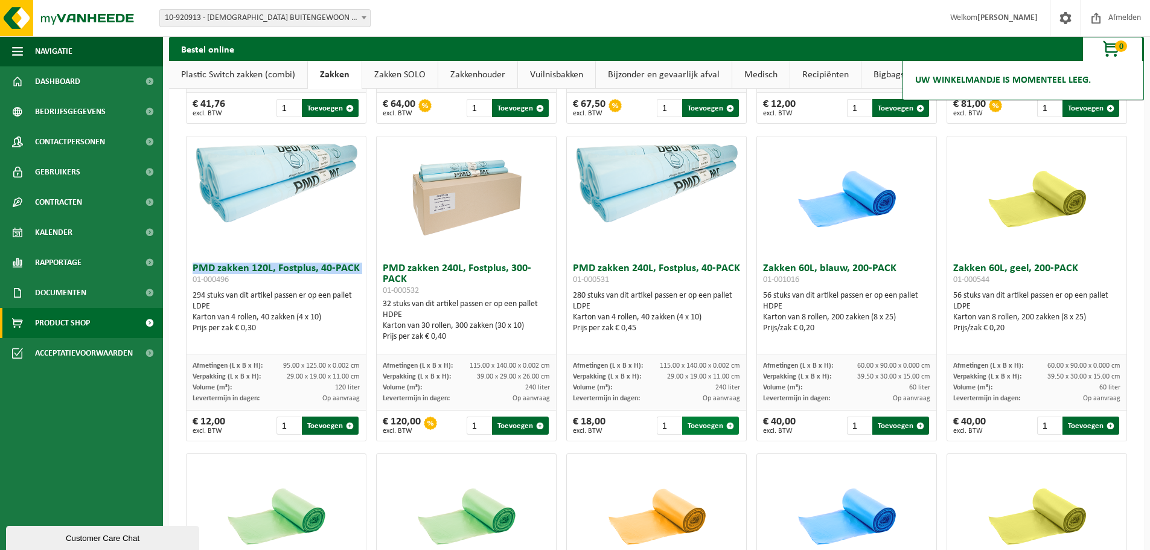
click at [692, 431] on button "Toevoegen" at bounding box center [710, 426] width 57 height 18
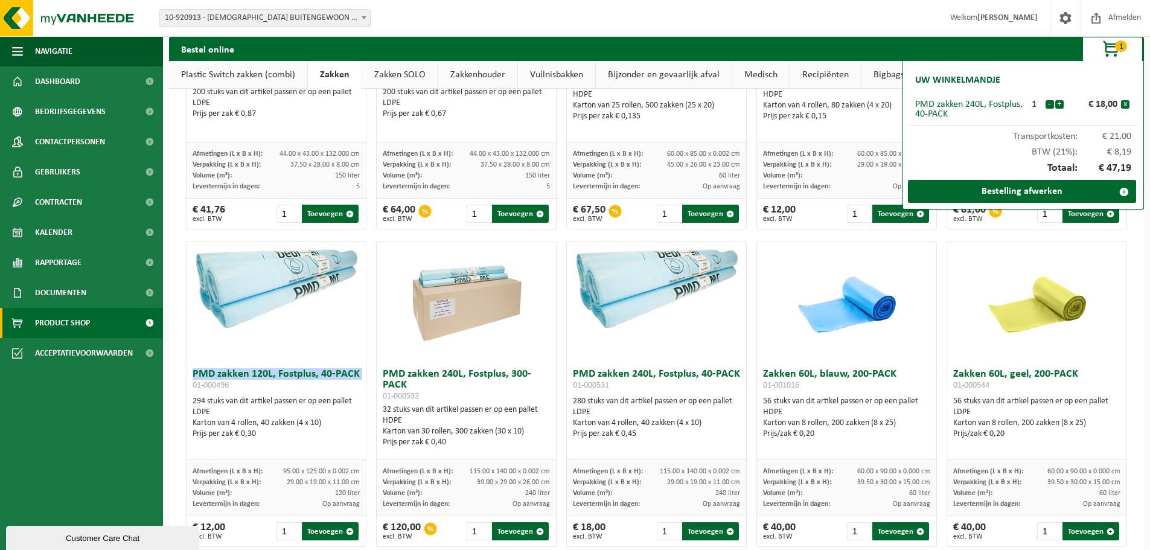
scroll to position [906, 0]
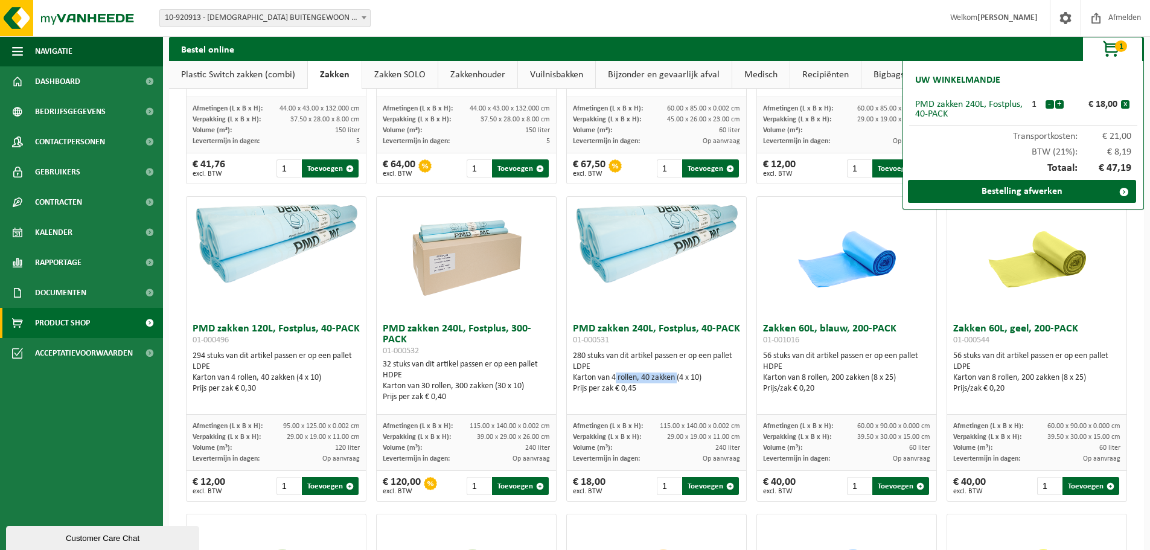
drag, startPoint x: 609, startPoint y: 384, endPoint x: 673, endPoint y: 381, distance: 64.1
click at [673, 381] on div "Karton van 4 rollen, 40 zakken (4 x 10)" at bounding box center [656, 378] width 167 height 11
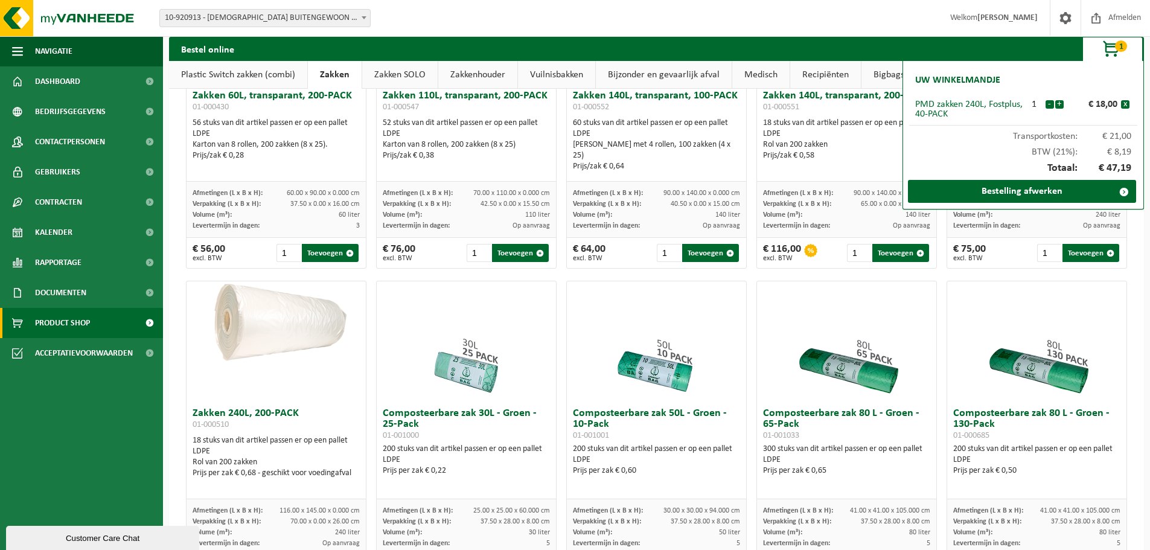
scroll to position [0, 0]
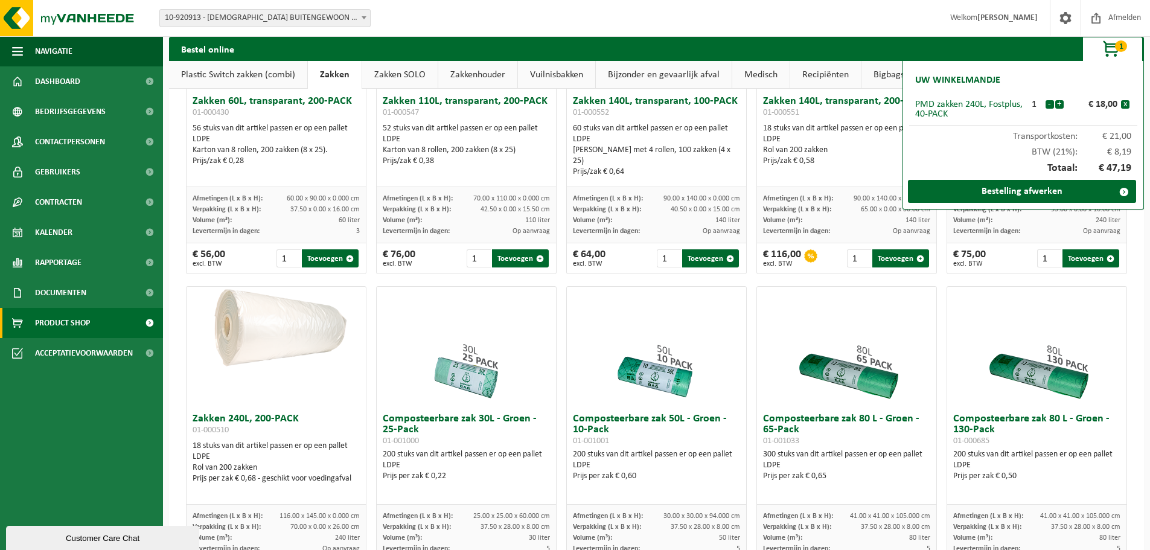
scroll to position [181, 0]
click at [1076, 52] on div "Bestel online 1 Uw winkelmandje PMD zakken 240L, Fostplus, 40-PACK 1 - + € 18,0…" at bounding box center [656, 49] width 975 height 24
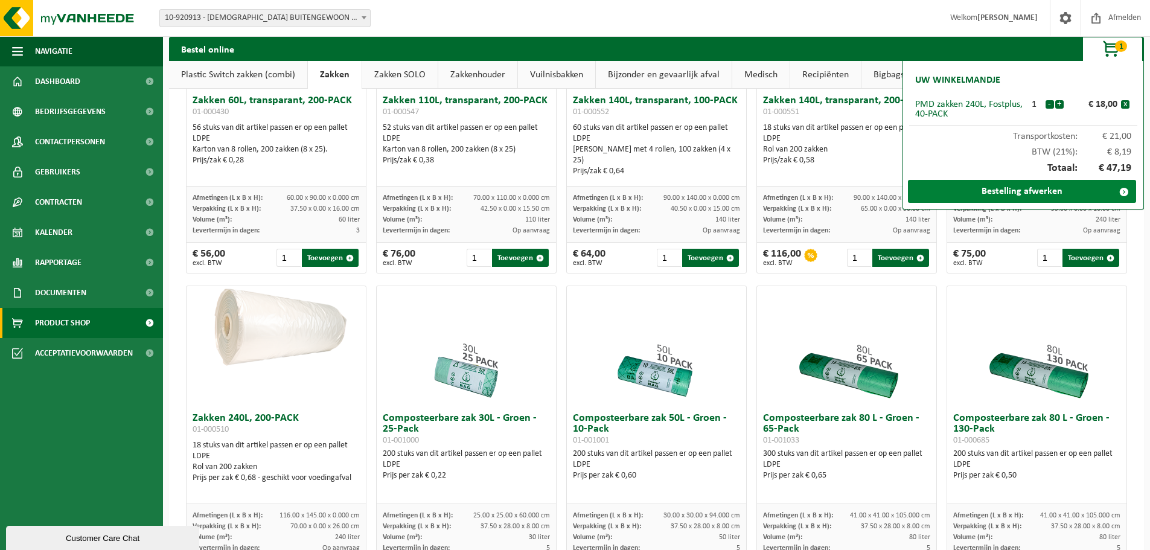
click at [1124, 191] on span at bounding box center [1124, 192] width 24 height 24
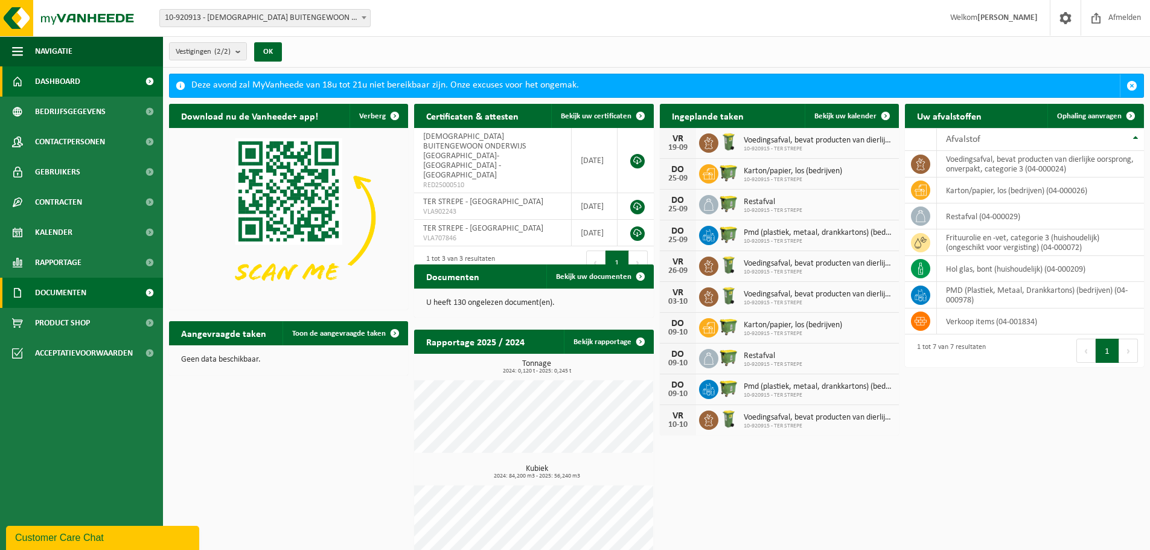
click at [62, 297] on span "Documenten" at bounding box center [60, 293] width 51 height 30
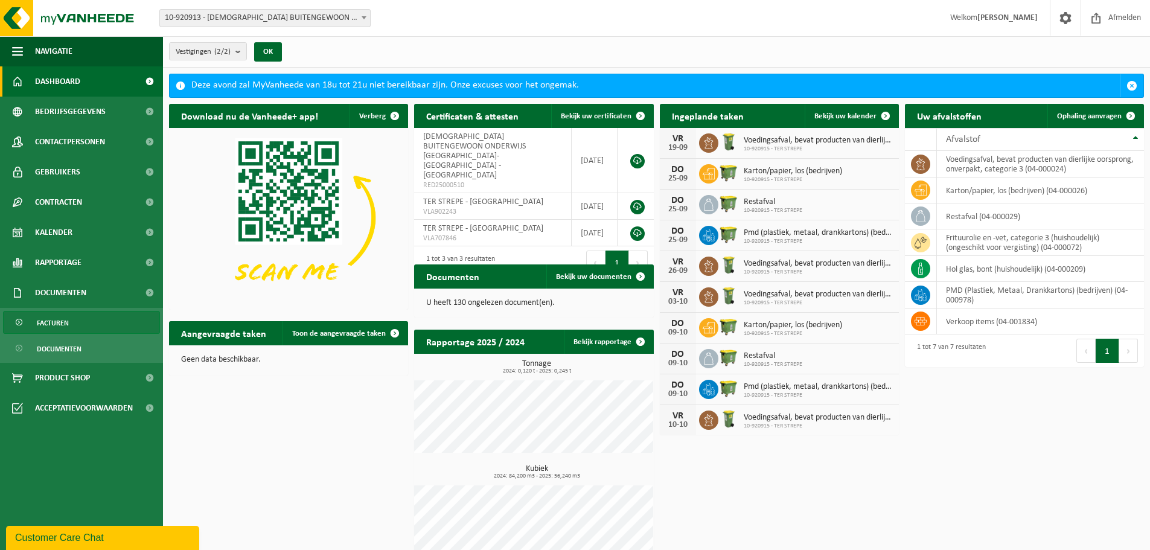
click at [64, 319] on span "Facturen" at bounding box center [53, 323] width 32 height 23
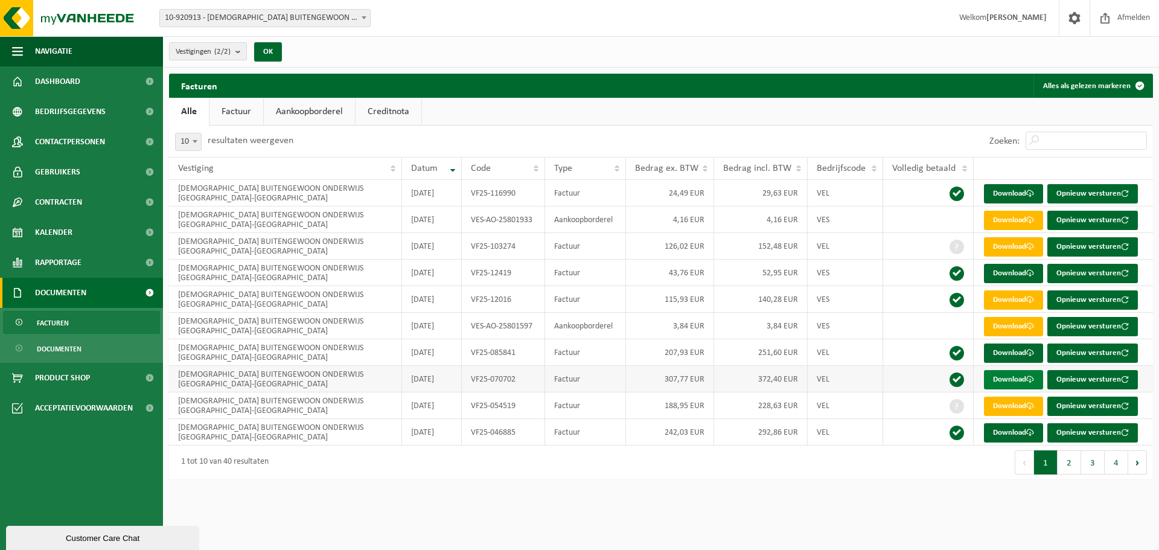
click at [1016, 377] on link "Download" at bounding box center [1013, 379] width 59 height 19
click at [1026, 435] on link "Download" at bounding box center [1013, 432] width 59 height 19
click at [1001, 408] on link "Download" at bounding box center [1013, 406] width 59 height 19
click at [1014, 350] on link "Download" at bounding box center [1013, 353] width 59 height 19
click at [1010, 327] on link "Download" at bounding box center [1013, 326] width 59 height 19
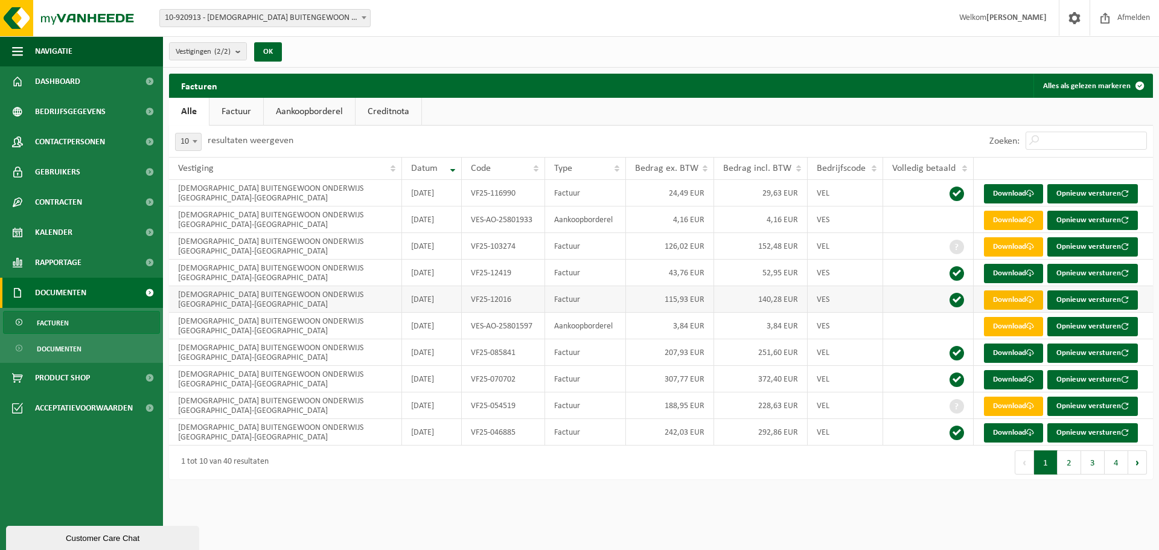
click at [1011, 296] on link "Download" at bounding box center [1013, 299] width 59 height 19
click at [1026, 272] on link "Download" at bounding box center [1013, 273] width 59 height 19
click at [998, 213] on link "Download" at bounding box center [1013, 220] width 59 height 19
click at [1014, 194] on link "Download" at bounding box center [1013, 193] width 59 height 19
click at [1071, 461] on button "2" at bounding box center [1070, 462] width 24 height 24
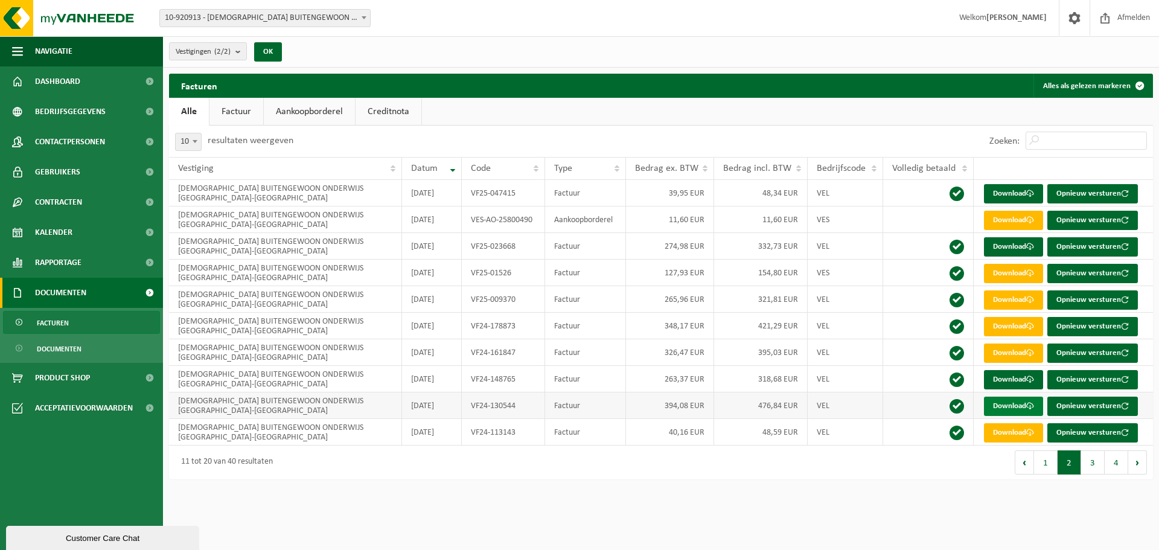
click at [1020, 405] on link "Download" at bounding box center [1013, 406] width 59 height 19
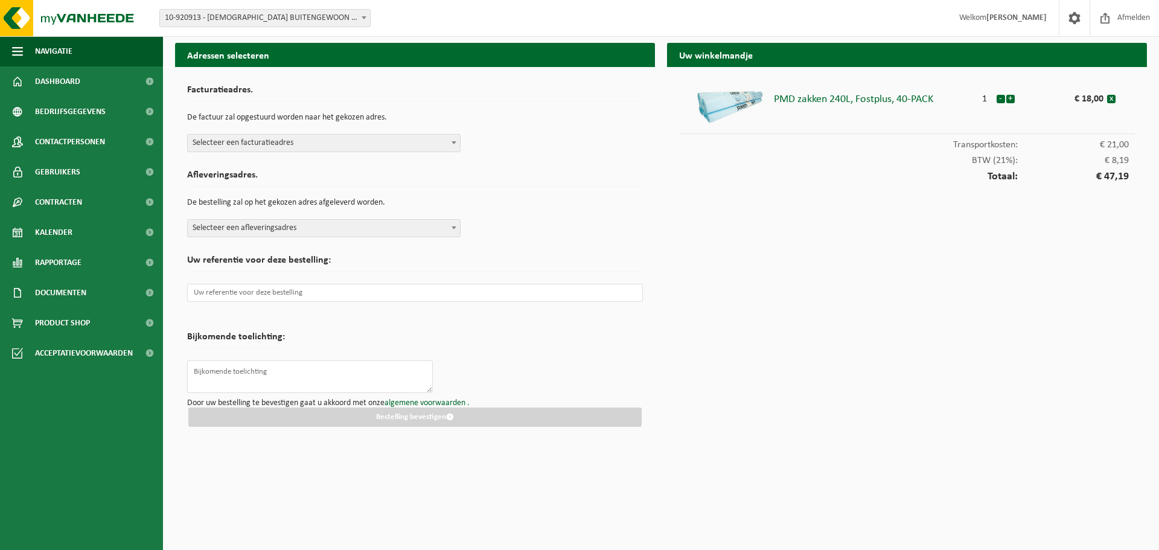
drag, startPoint x: 0, startPoint y: 0, endPoint x: 806, endPoint y: 164, distance: 822.0
click at [1127, 242] on div "Uw winkelmandje PMD zakken 240L, Fostplus, 40-PACK 1 - + € 18,00 x Transportkos…" at bounding box center [907, 244] width 492 height 402
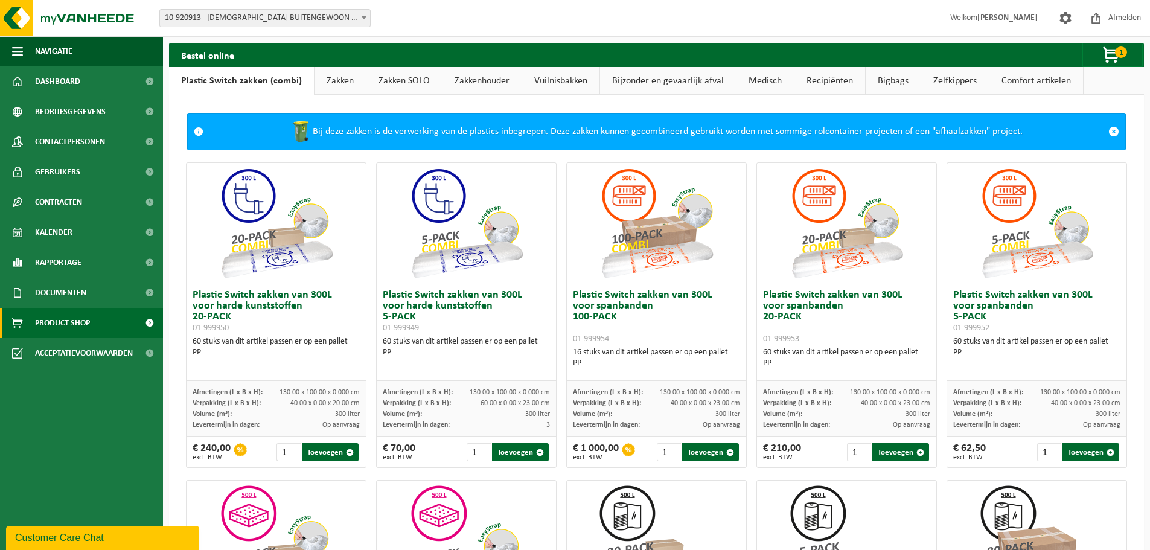
click at [342, 82] on link "Zakken" at bounding box center [340, 81] width 51 height 28
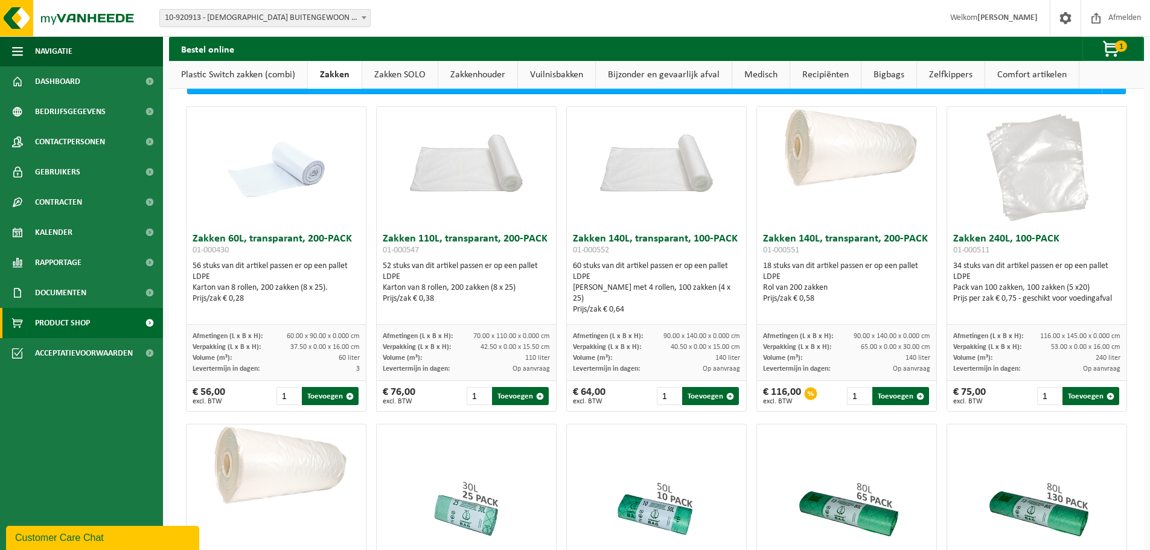
scroll to position [121, 0]
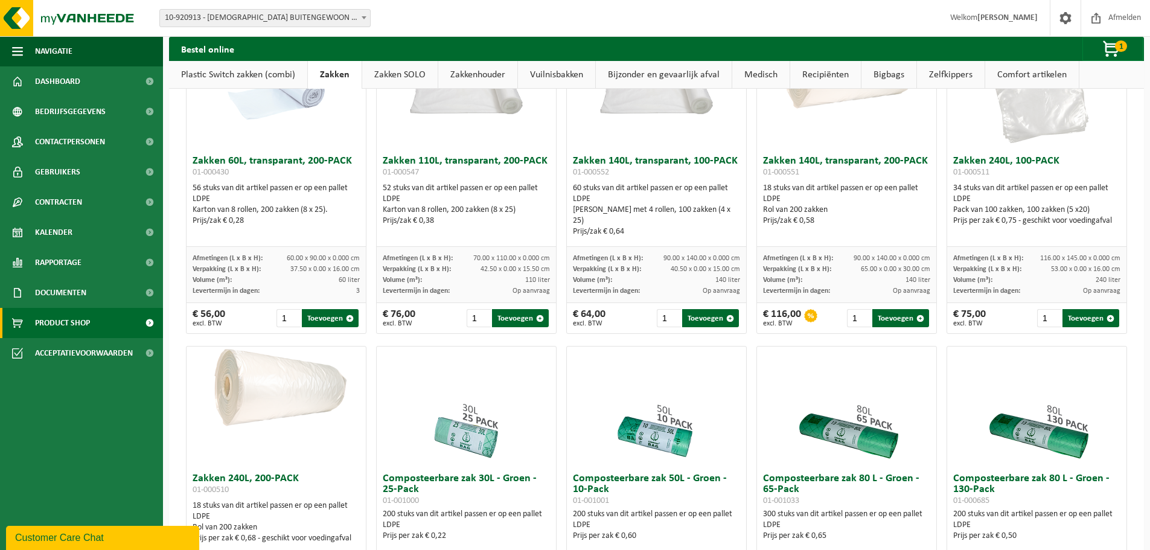
click at [973, 177] on span "01-000511" at bounding box center [972, 172] width 36 height 9
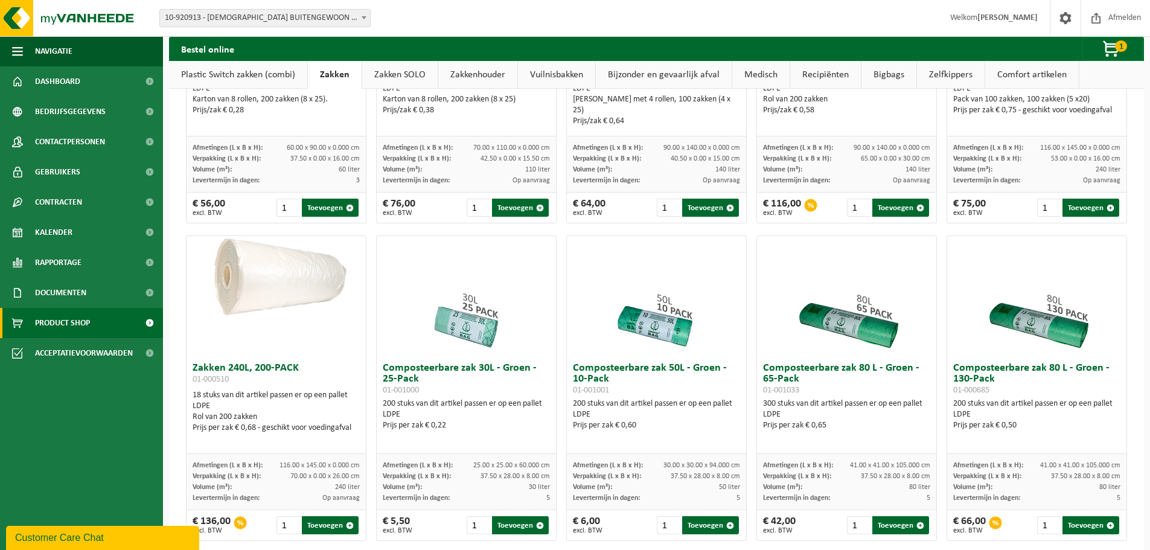
scroll to position [242, 0]
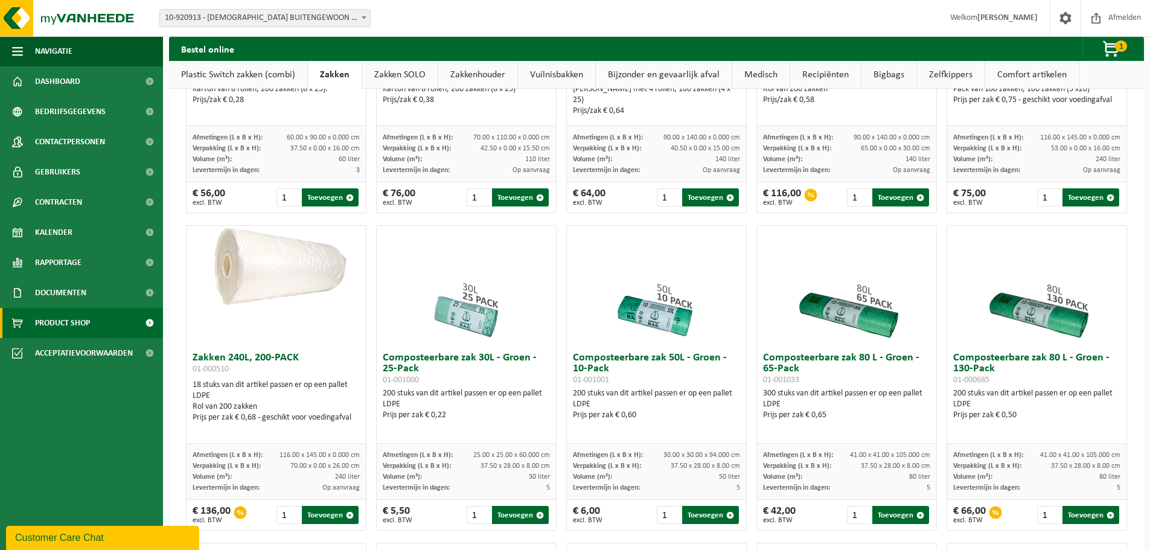
click at [246, 423] on div "Prijs per zak € 0,68 - geschikt voor voedingafval" at bounding box center [276, 417] width 167 height 11
drag, startPoint x: 196, startPoint y: 365, endPoint x: 301, endPoint y: 365, distance: 105.1
click at [301, 365] on h3 "Zakken 240L, 200-PACK 01-000510" at bounding box center [276, 365] width 167 height 24
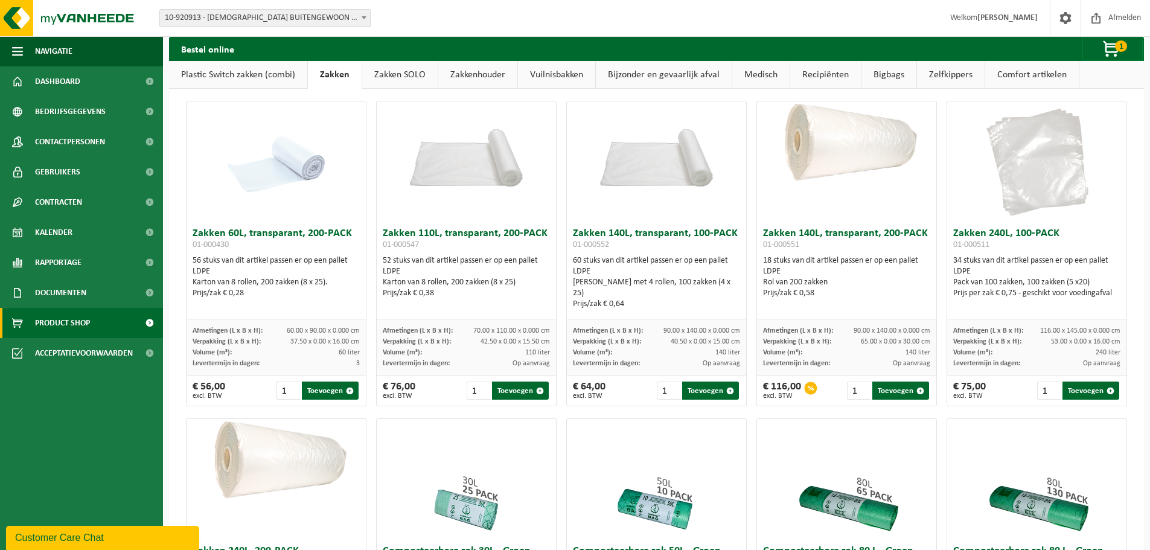
scroll to position [0, 0]
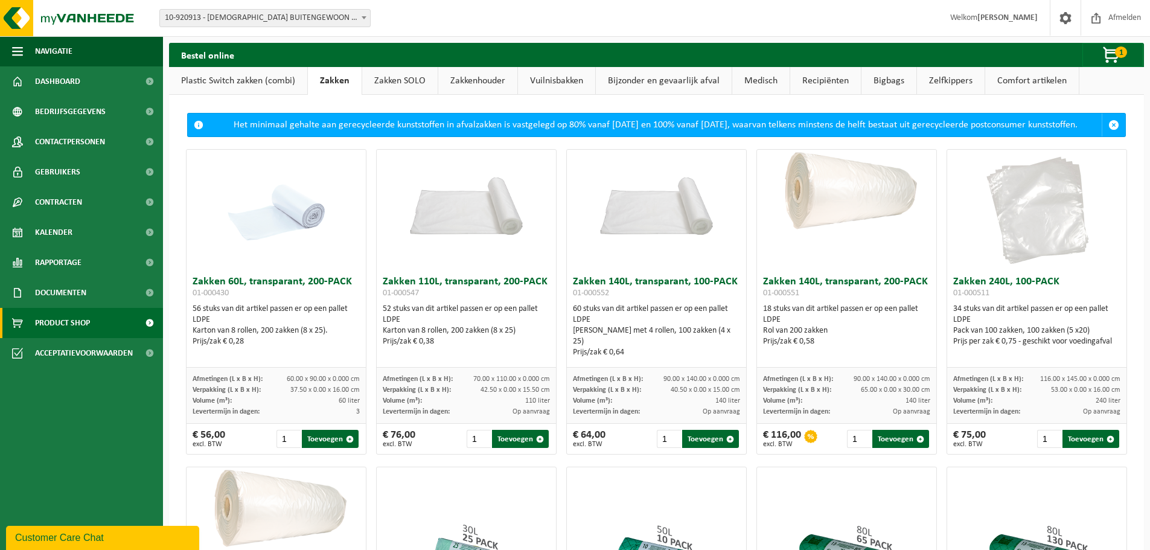
click at [795, 347] on div "Prijs/zak € 0,58" at bounding box center [846, 341] width 167 height 11
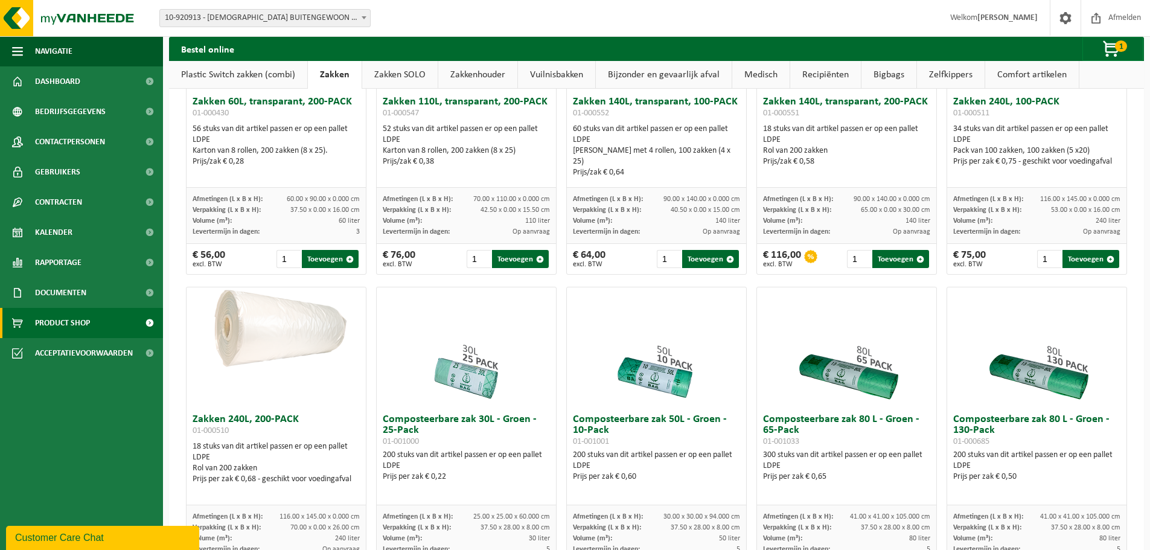
scroll to position [181, 0]
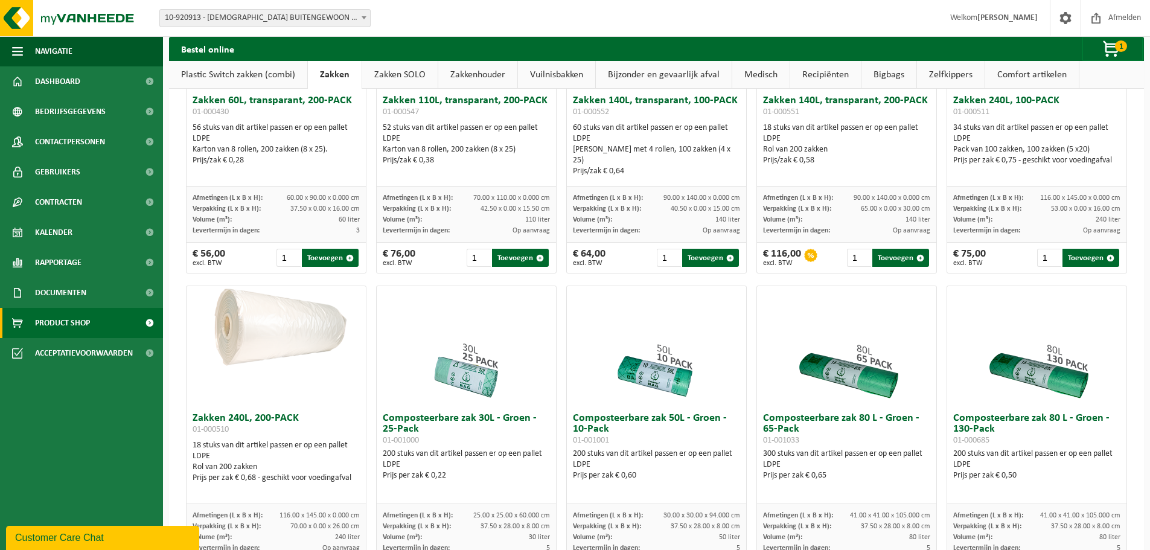
click at [253, 484] on div "Prijs per zak € 0,68 - geschikt voor voedingafval" at bounding box center [276, 478] width 167 height 11
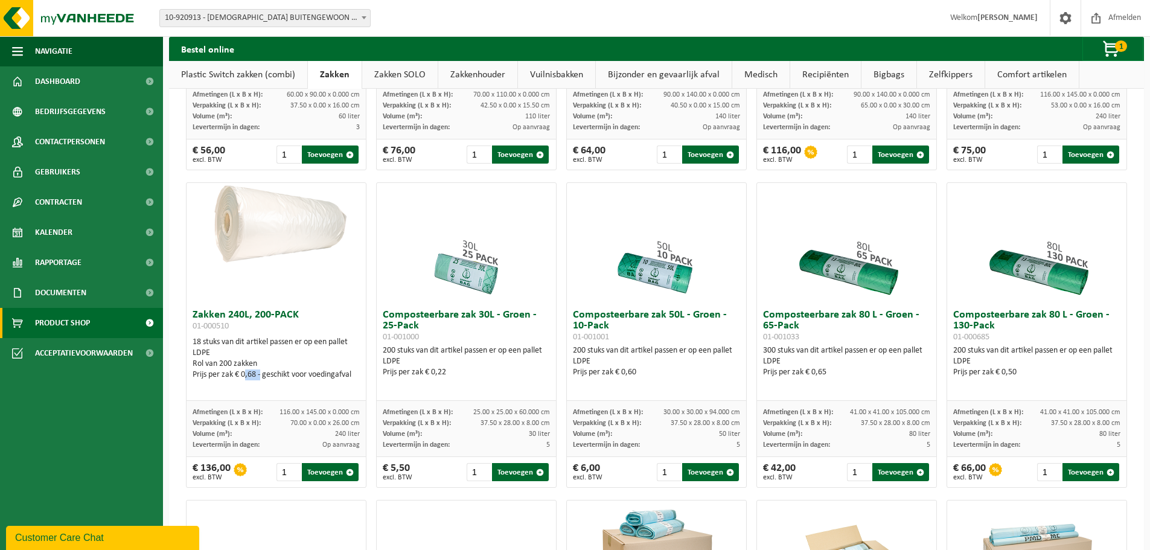
scroll to position [302, 0]
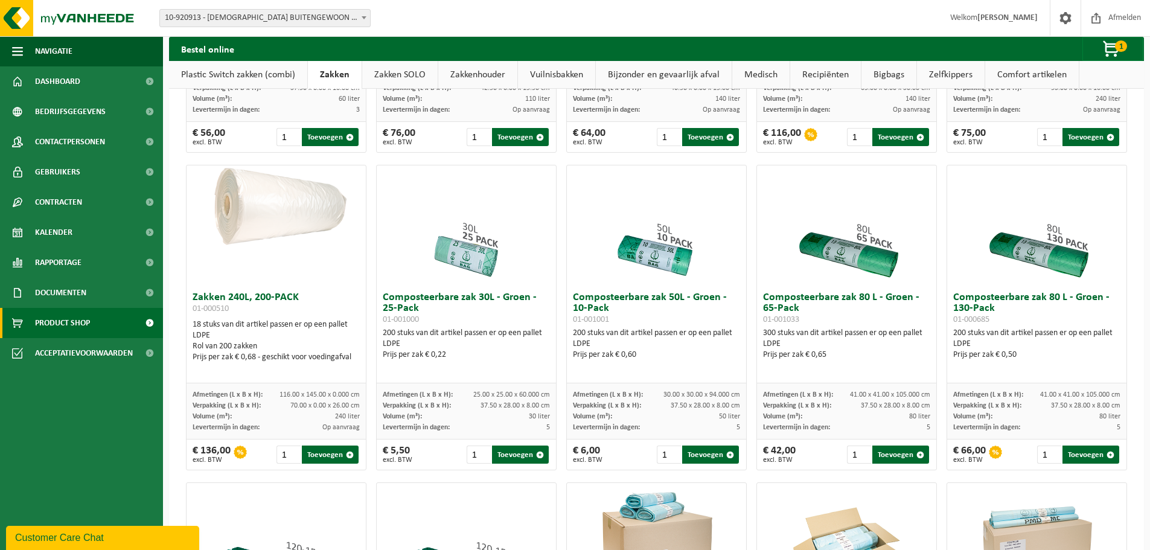
click at [282, 352] on div "Rol van 200 zakken" at bounding box center [276, 346] width 167 height 11
click at [316, 464] on button "Toevoegen" at bounding box center [330, 455] width 57 height 18
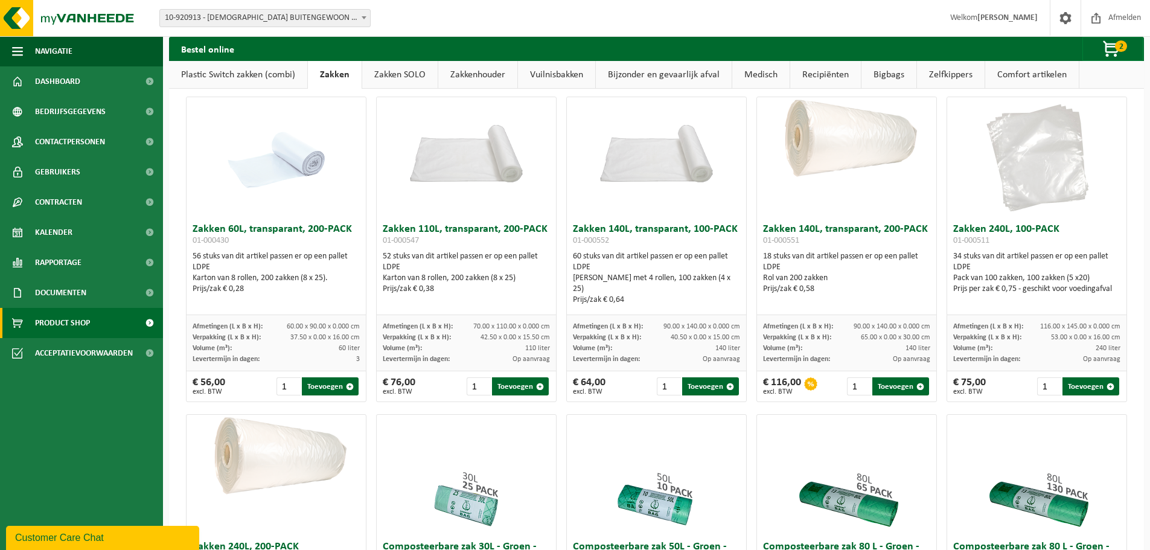
scroll to position [0, 0]
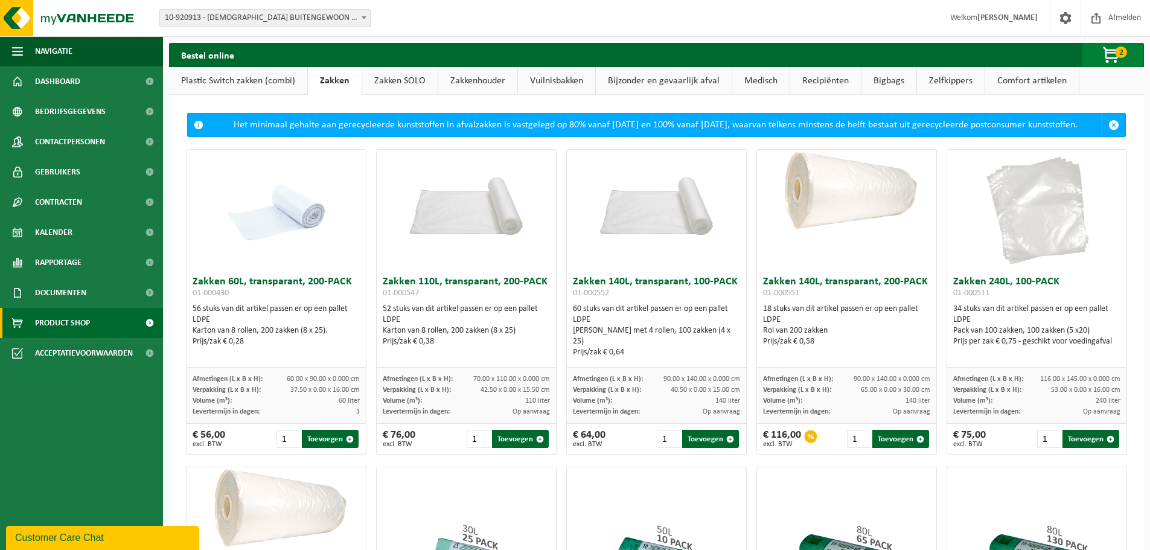
click at [1118, 59] on span "button" at bounding box center [1112, 55] width 60 height 24
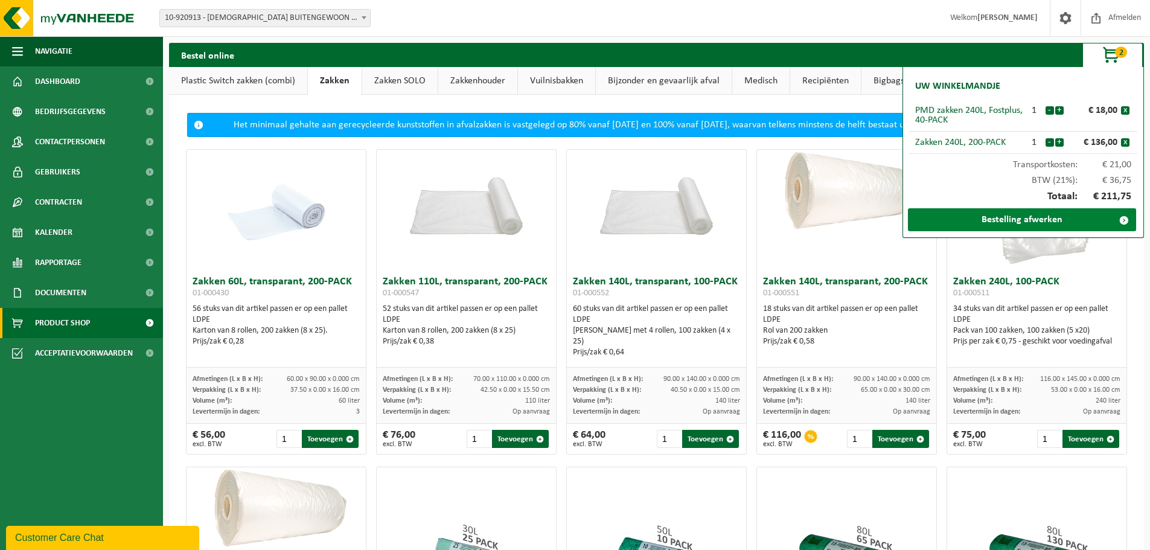
click at [1039, 219] on link "Bestelling afwerken" at bounding box center [1022, 219] width 228 height 23
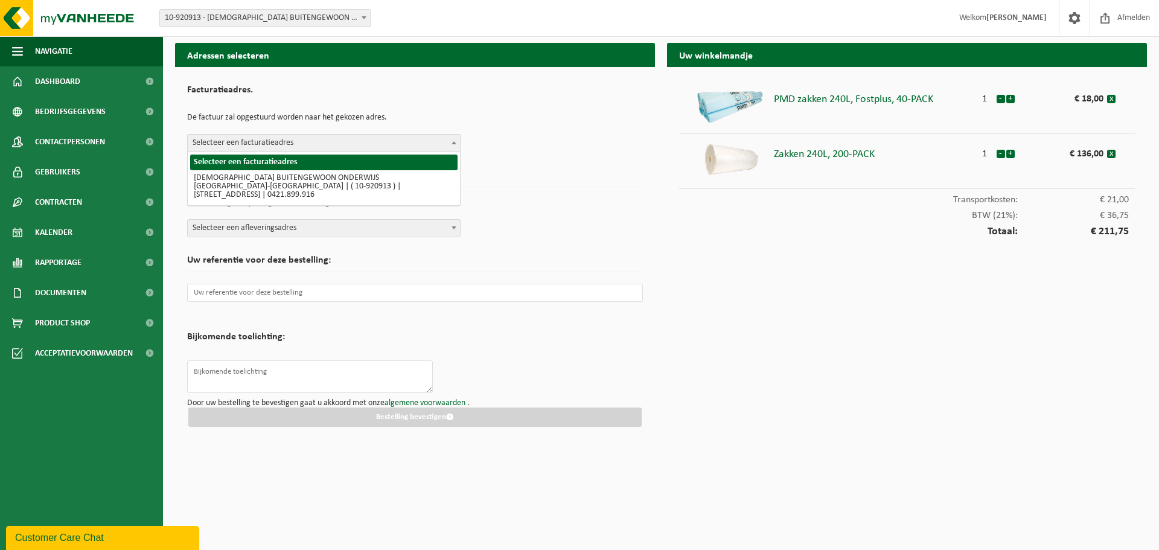
click at [301, 144] on span "Selecteer een facturatieadres" at bounding box center [324, 143] width 272 height 17
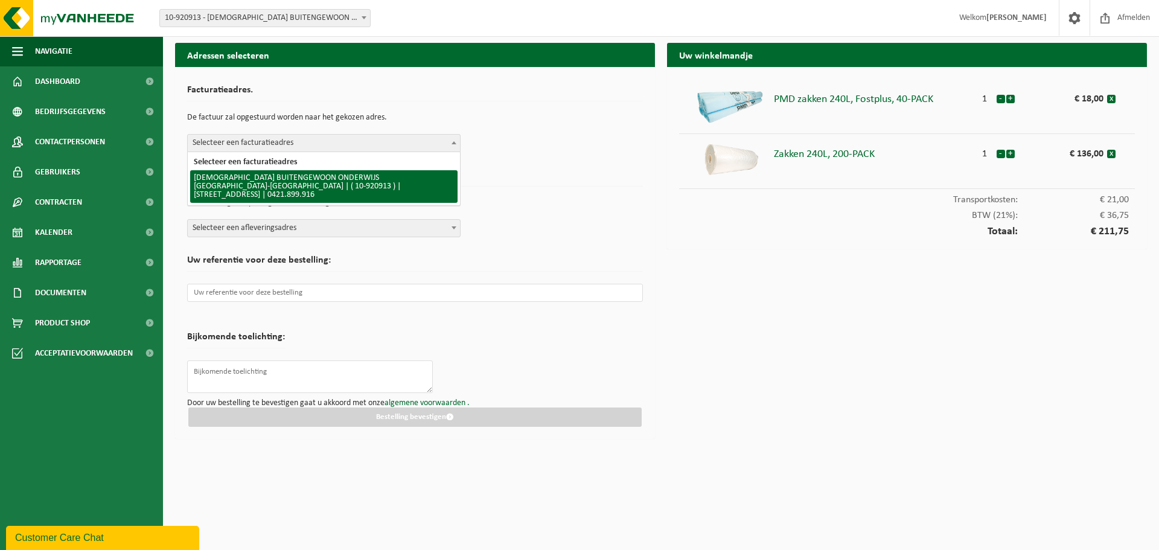
select select "129801"
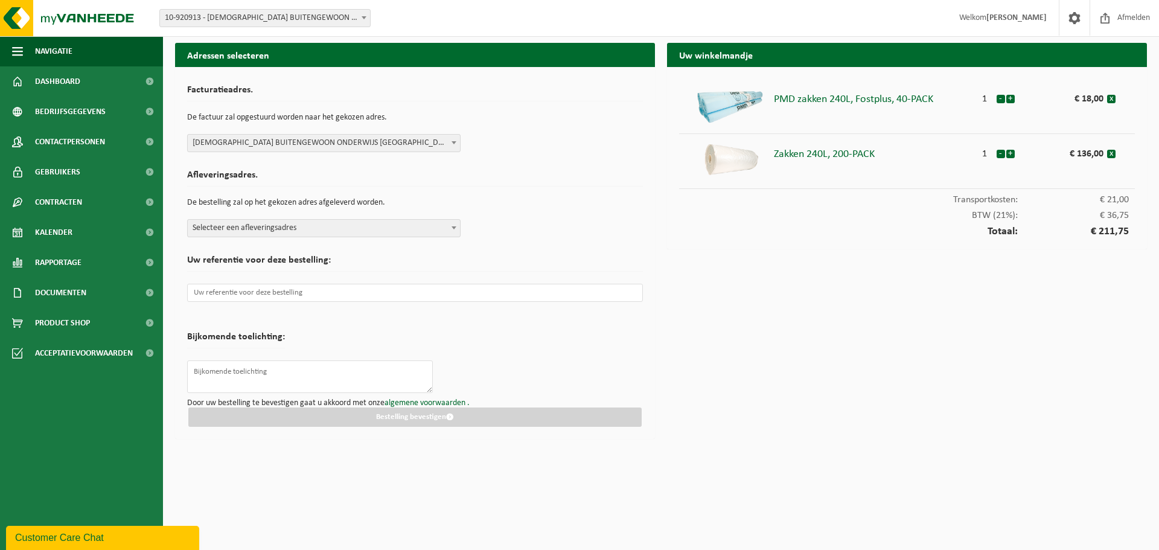
click at [295, 226] on span "Selecteer een afleveringsadres" at bounding box center [324, 228] width 272 height 17
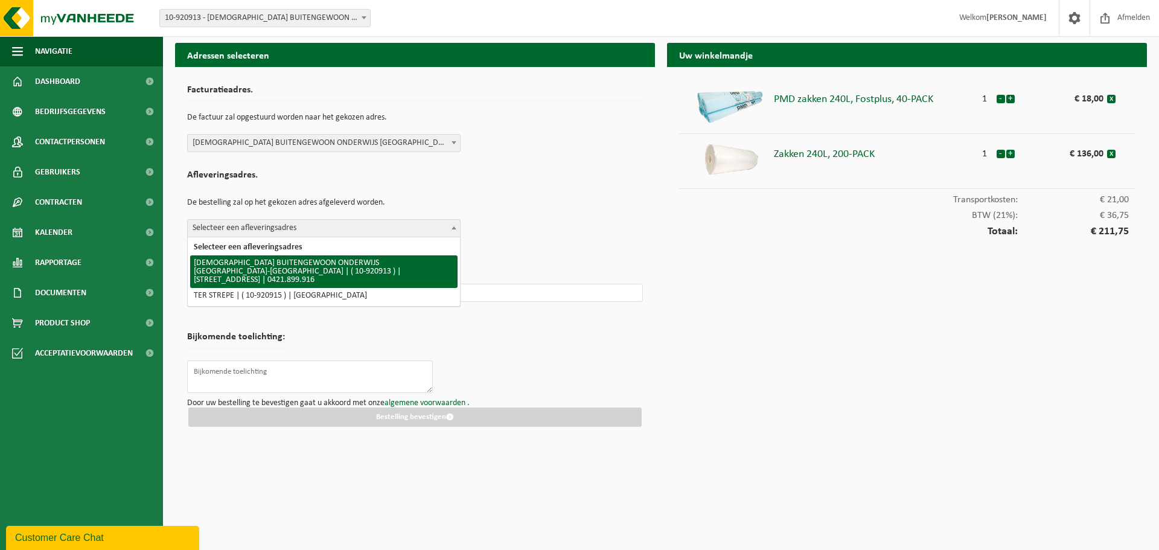
select select "129801"
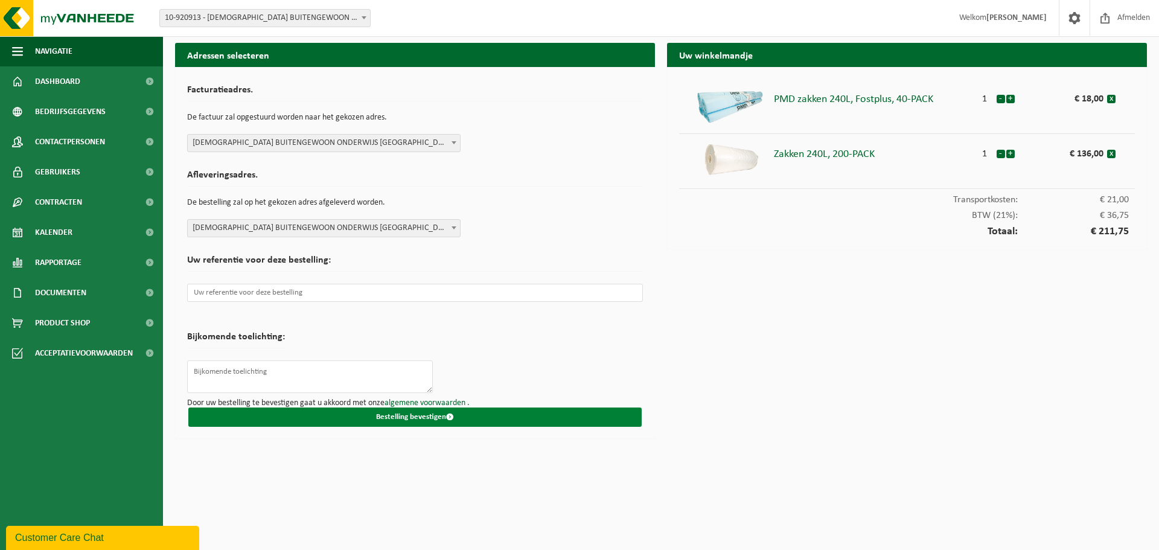
click at [408, 415] on button "Bestelling bevestigen" at bounding box center [415, 417] width 454 height 19
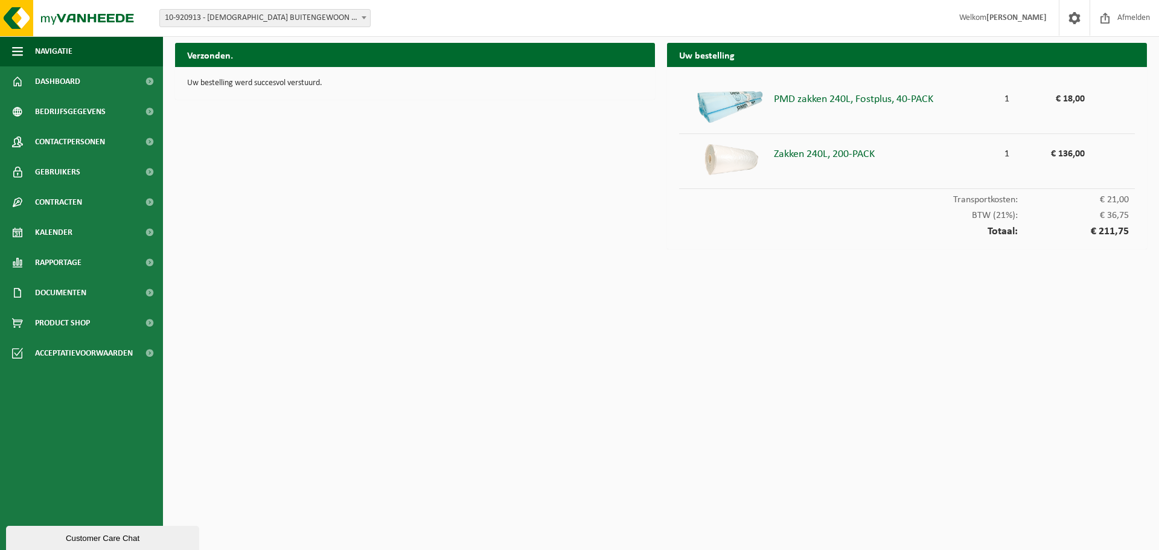
click at [232, 81] on p "Uw bestelling werd succesvol verstuurd." at bounding box center [415, 83] width 456 height 8
click at [52, 322] on span "Product Shop" at bounding box center [62, 323] width 55 height 30
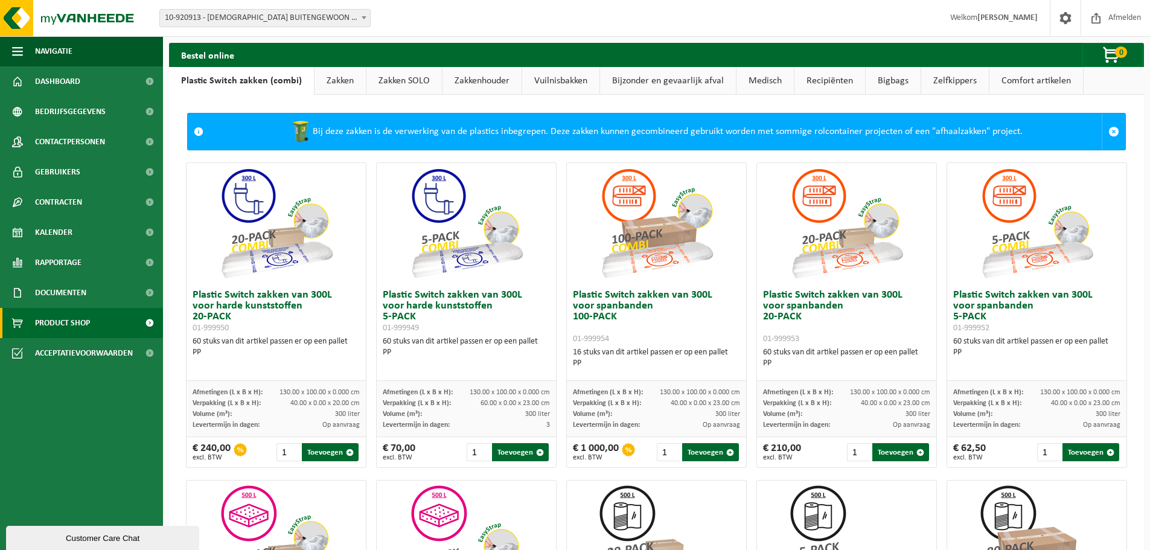
click at [345, 88] on link "Zakken" at bounding box center [340, 81] width 51 height 28
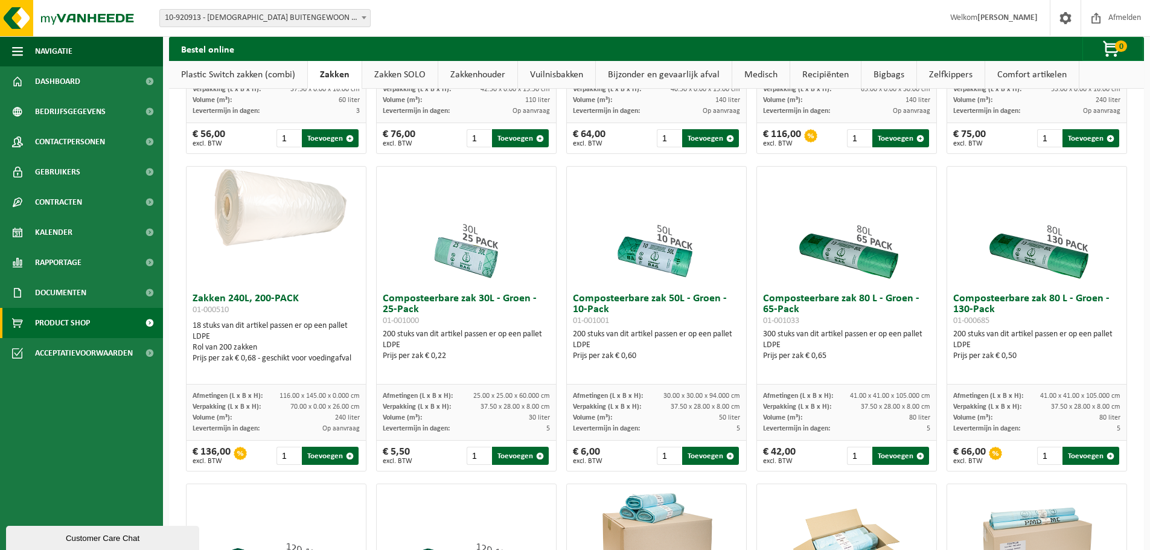
scroll to position [302, 0]
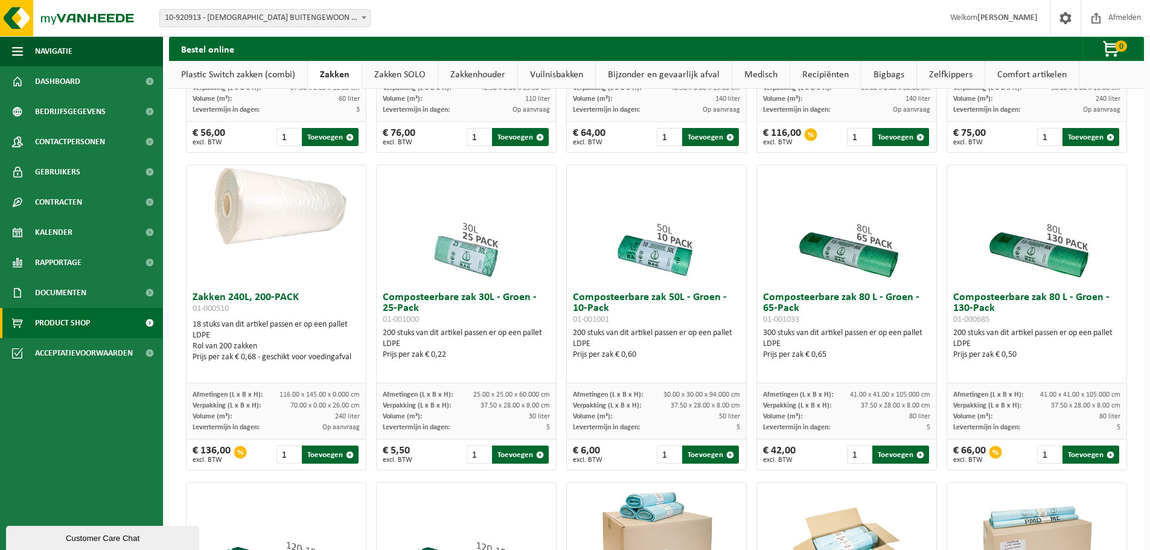
click at [254, 352] on div "Rol van 200 zakken" at bounding box center [276, 346] width 167 height 11
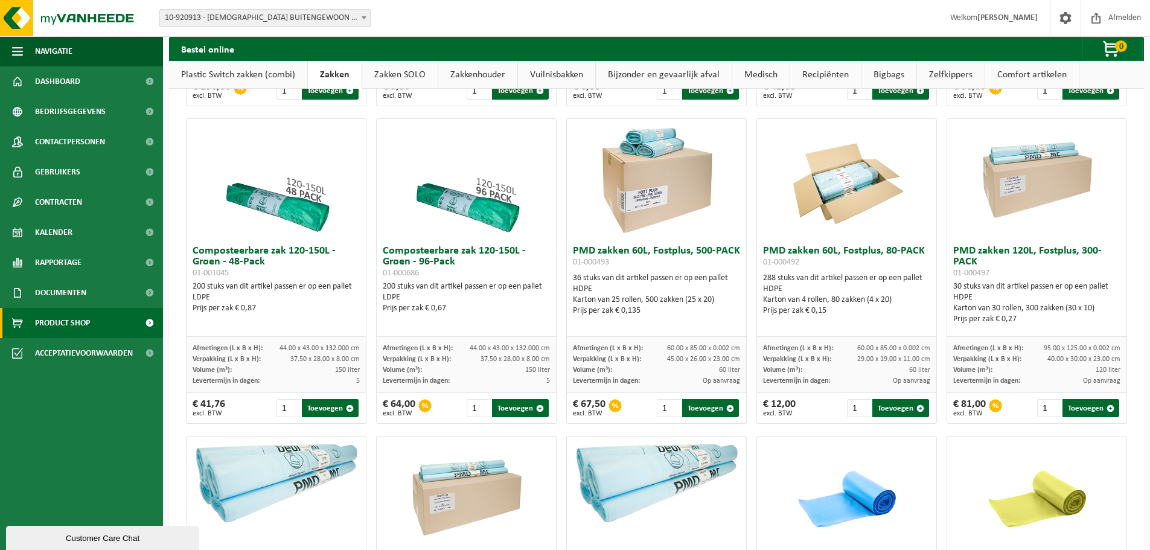
scroll to position [785, 0]
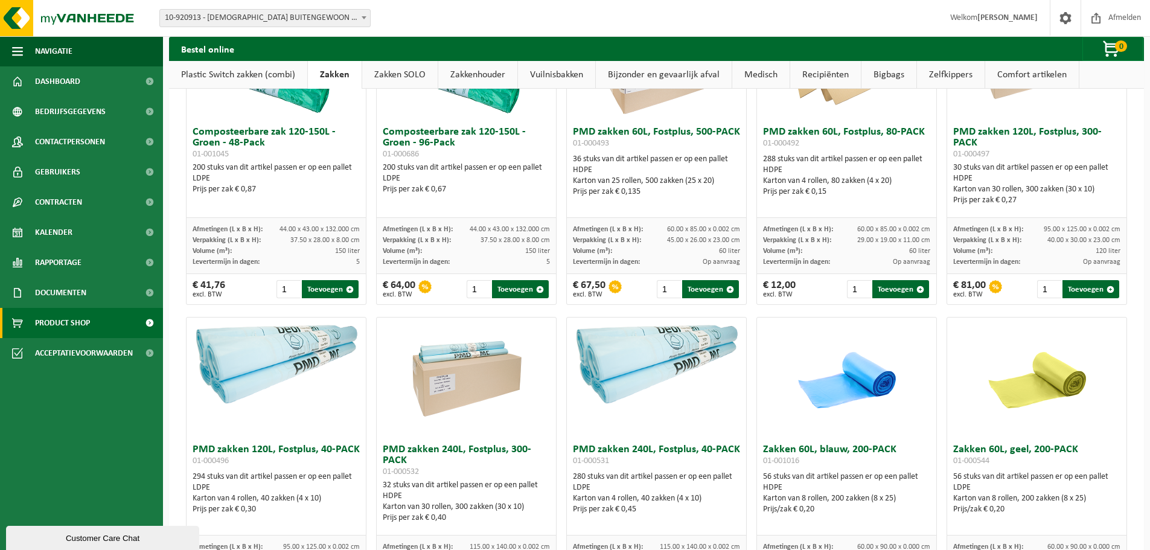
click at [1003, 206] on div "Prijs per zak € 0,27" at bounding box center [1037, 200] width 167 height 11
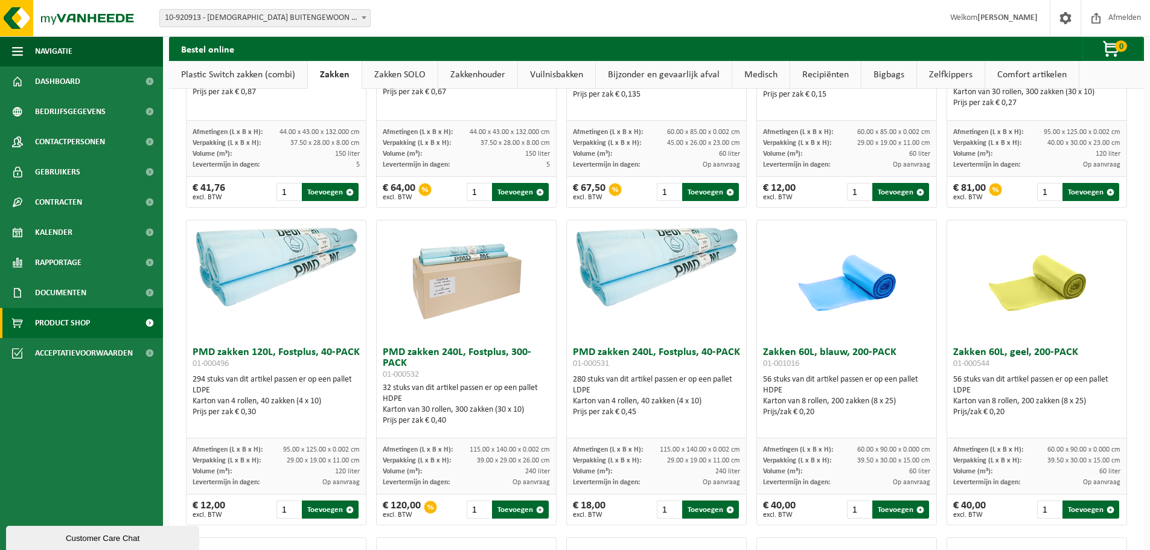
scroll to position [906, 0]
